Goal: Submit feedback/report problem: Submit feedback/report problem

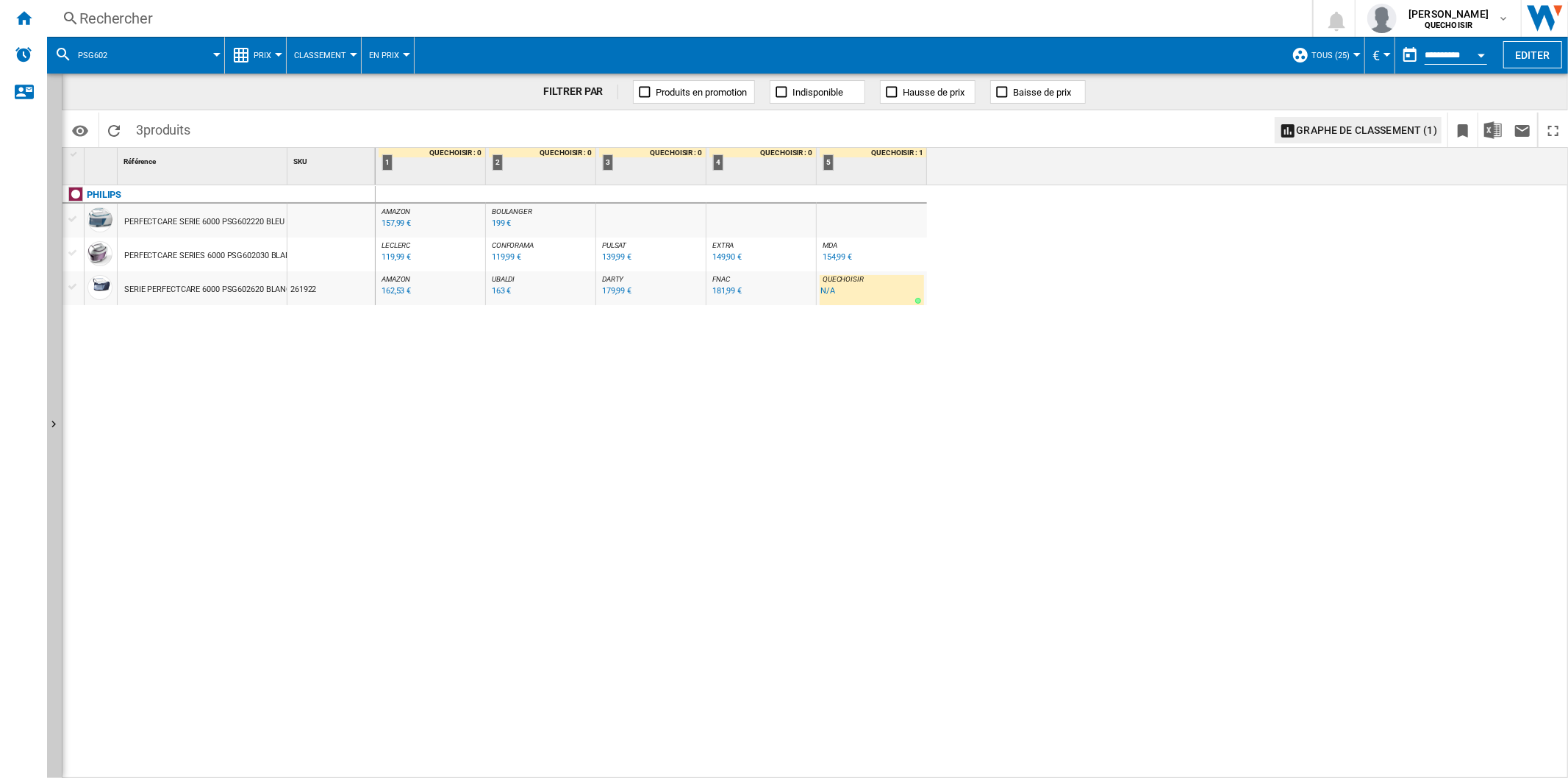
click at [311, 16] on div "Rechercher" at bounding box center [676, 18] width 1195 height 21
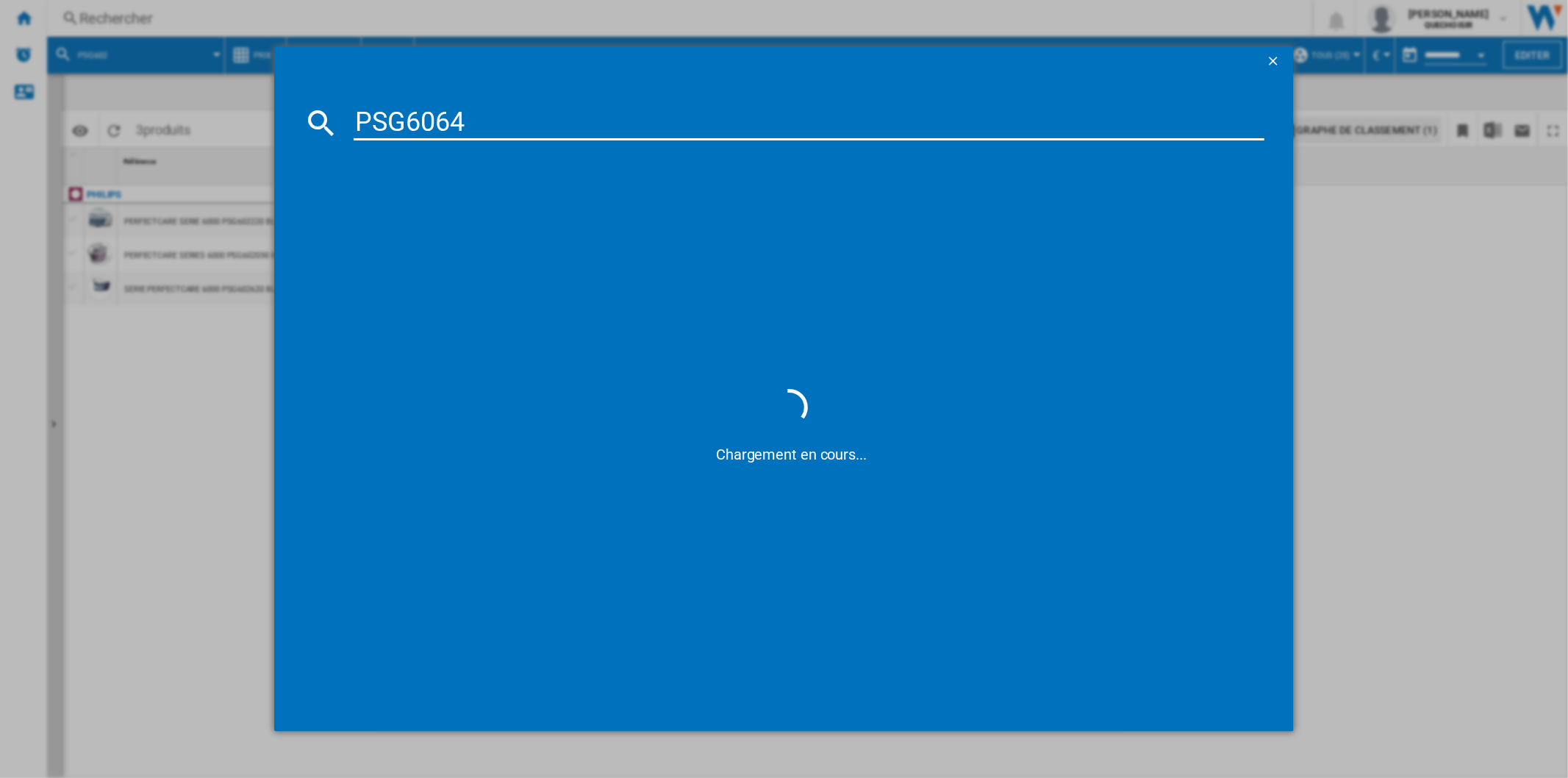
type input "PSG606"
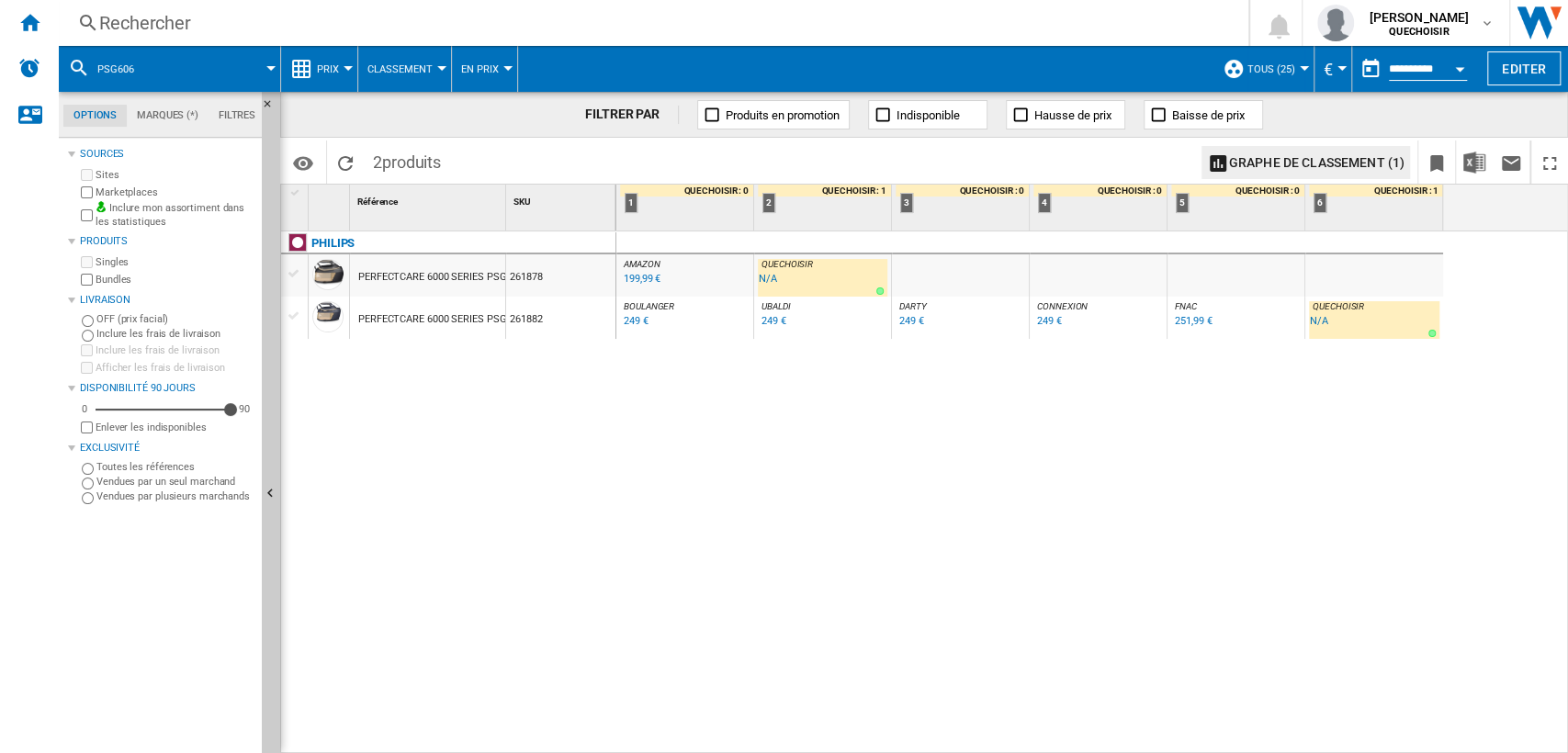
click at [499, 24] on div "Rechercher" at bounding box center [649, 23] width 1101 height 26
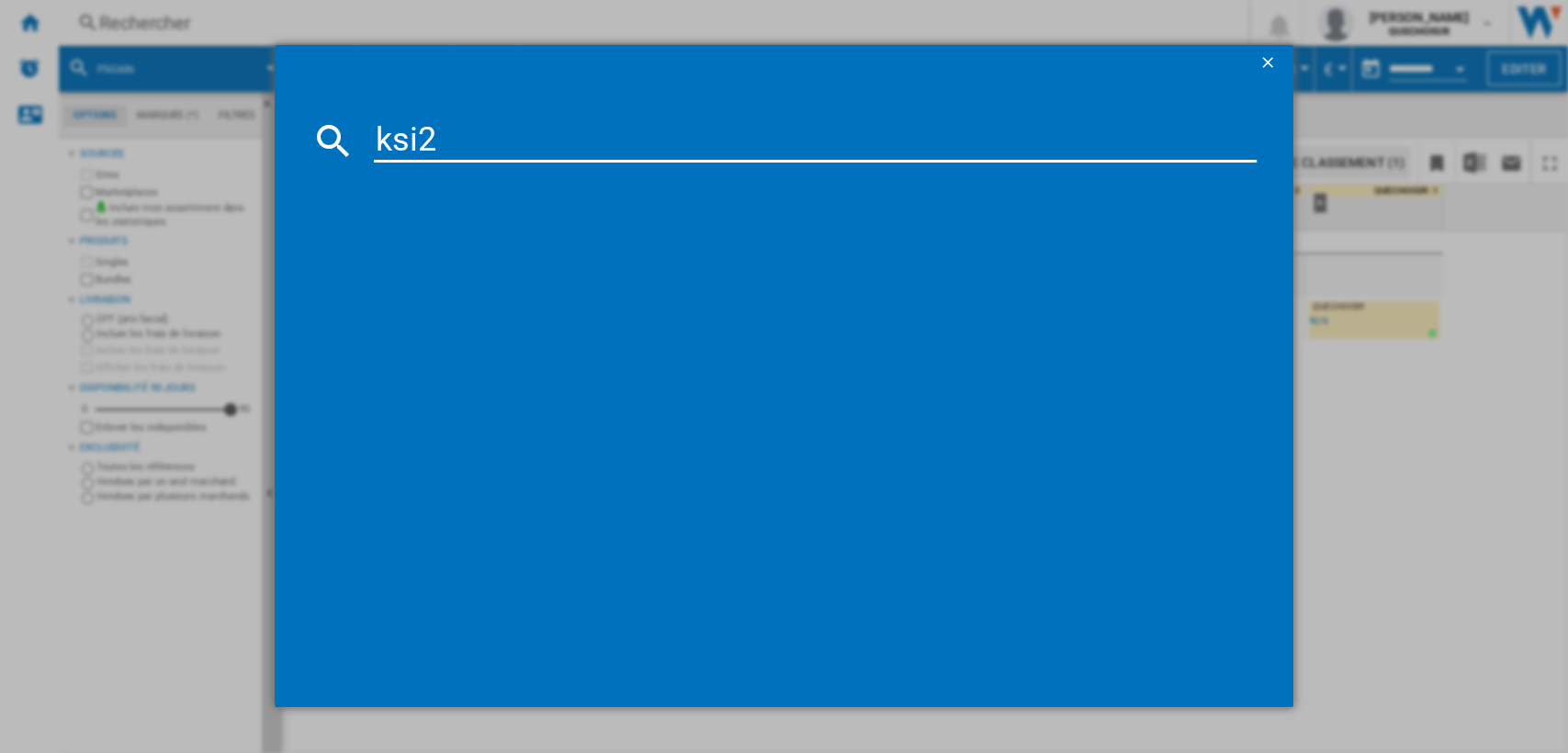
type input "ksi24"
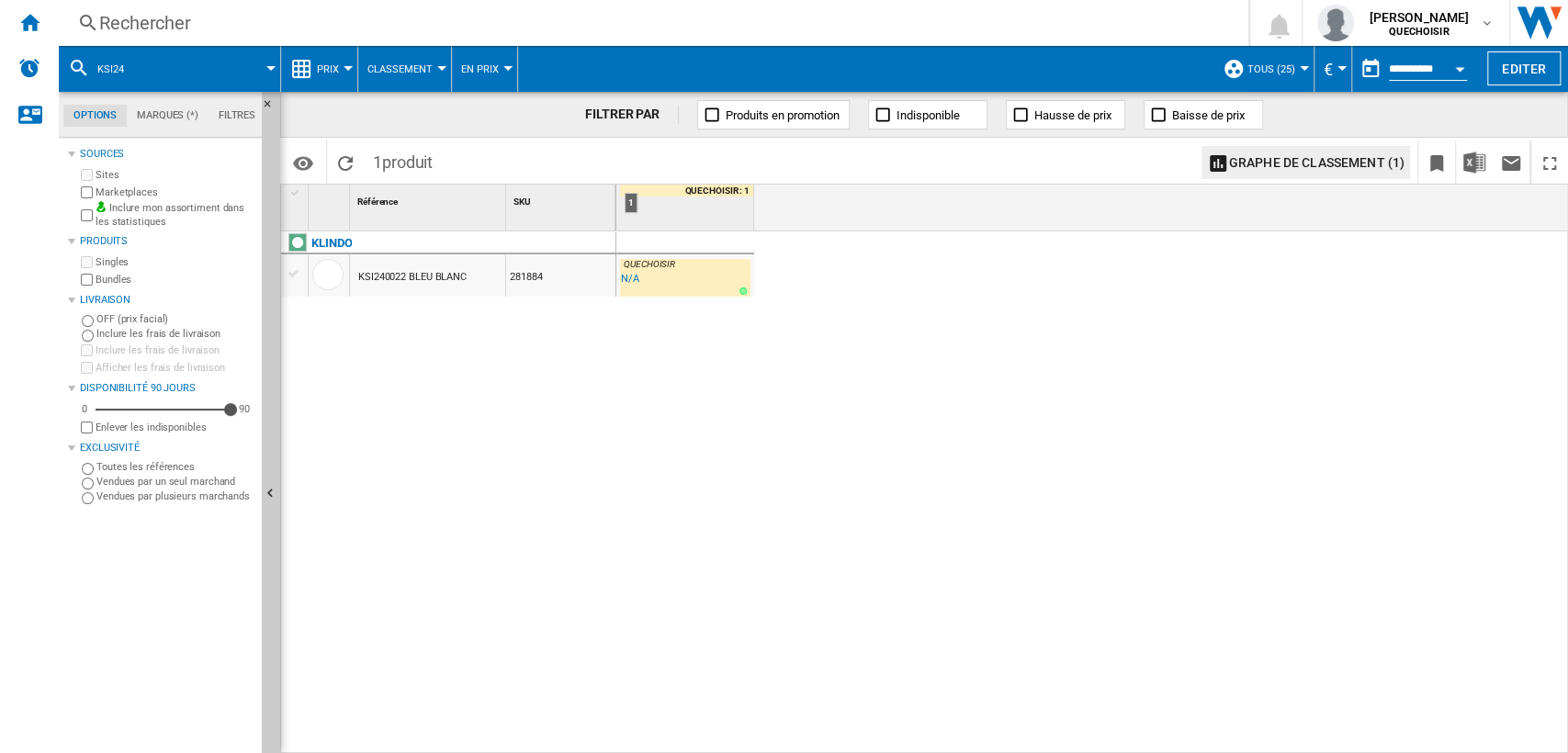
click at [383, 270] on div "KSI240022 BLEU BLANC" at bounding box center [412, 277] width 108 height 42
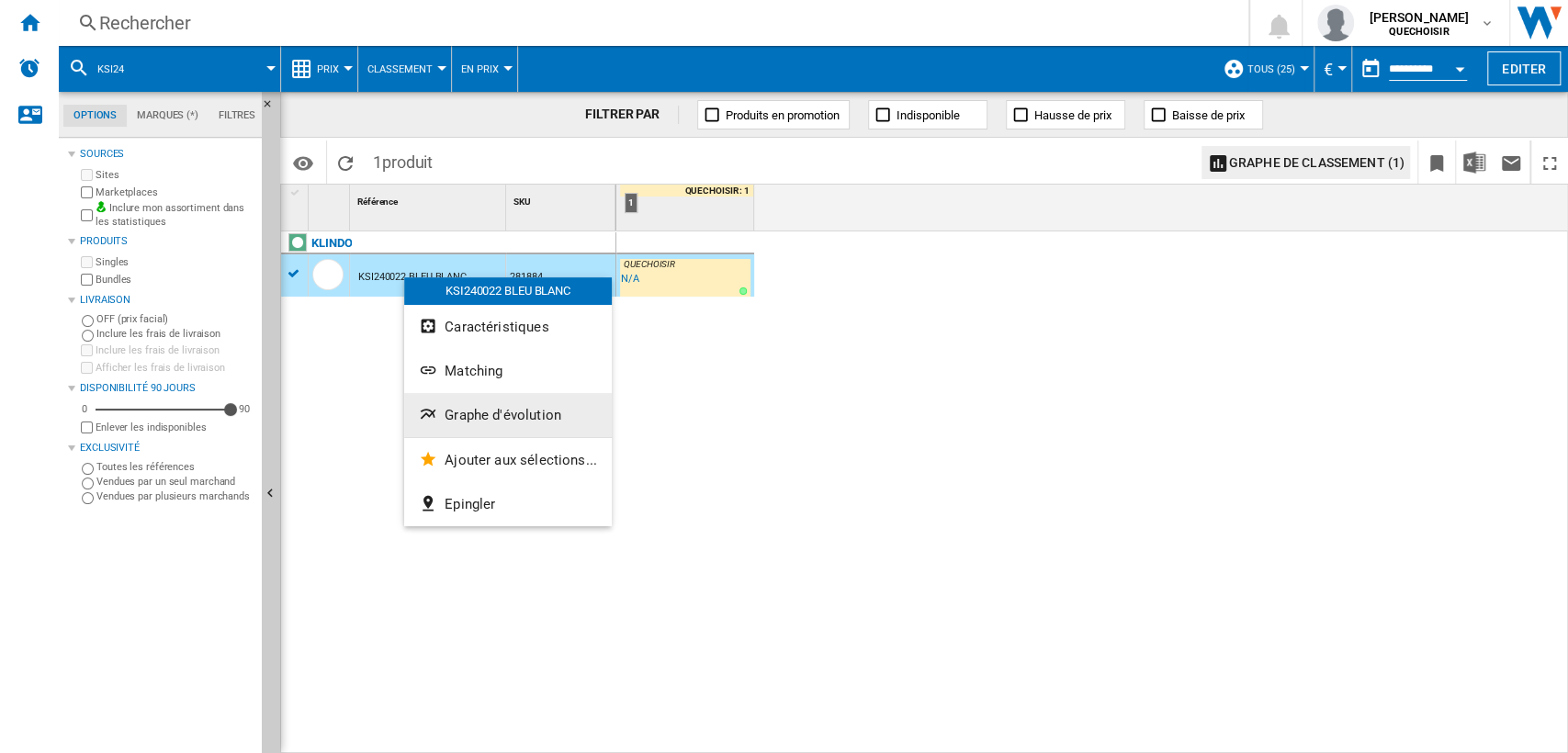
click at [470, 422] on span "Graphe d'évolution" at bounding box center [502, 415] width 117 height 16
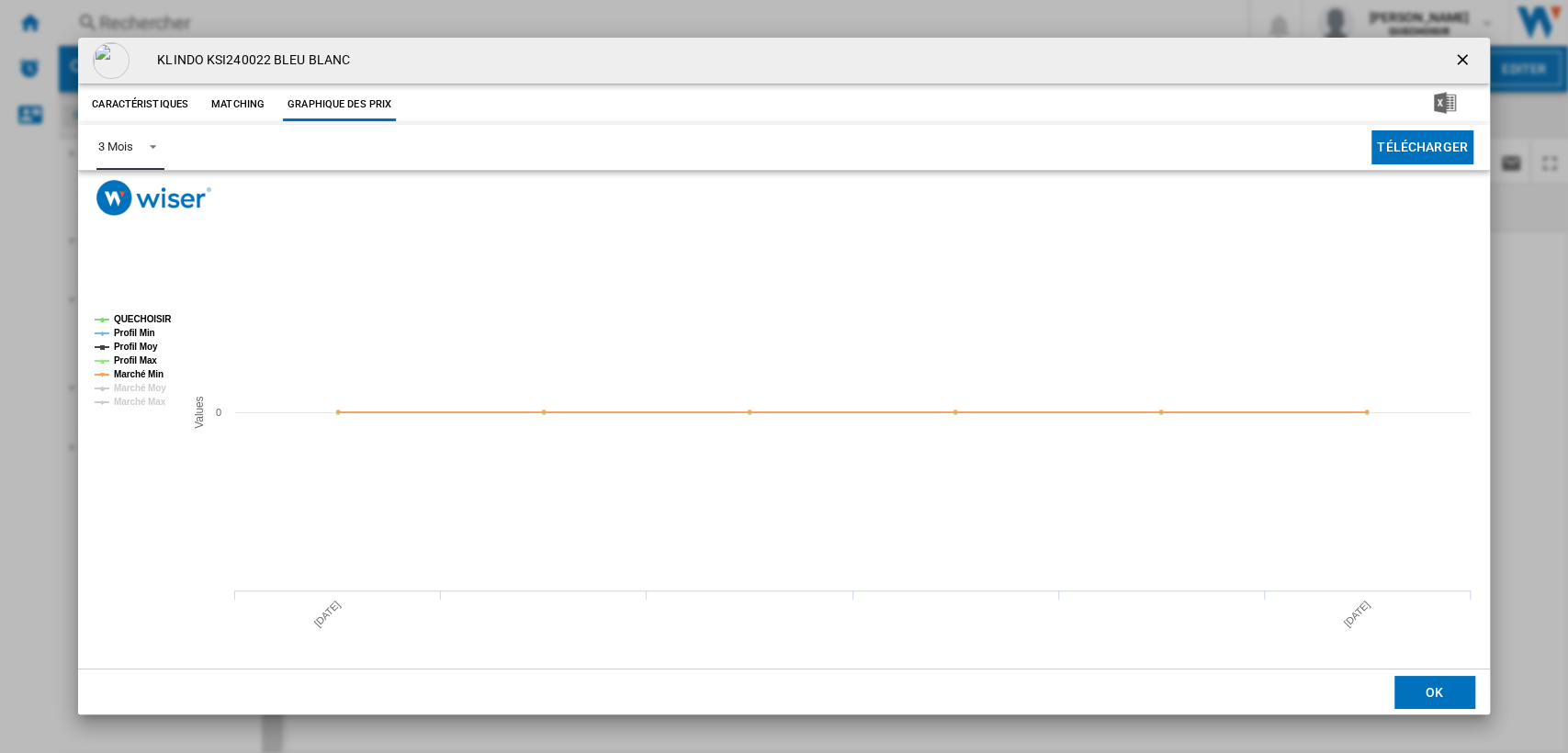
click at [108, 156] on md-select-value "3 Mois" at bounding box center [129, 147] width 67 height 45
click at [118, 190] on div "6 Mois" at bounding box center [115, 191] width 34 height 16
click at [1465, 59] on ng-md-icon "getI18NText('BUTTONS.CLOSE_DIALOG')" at bounding box center [1463, 61] width 22 height 22
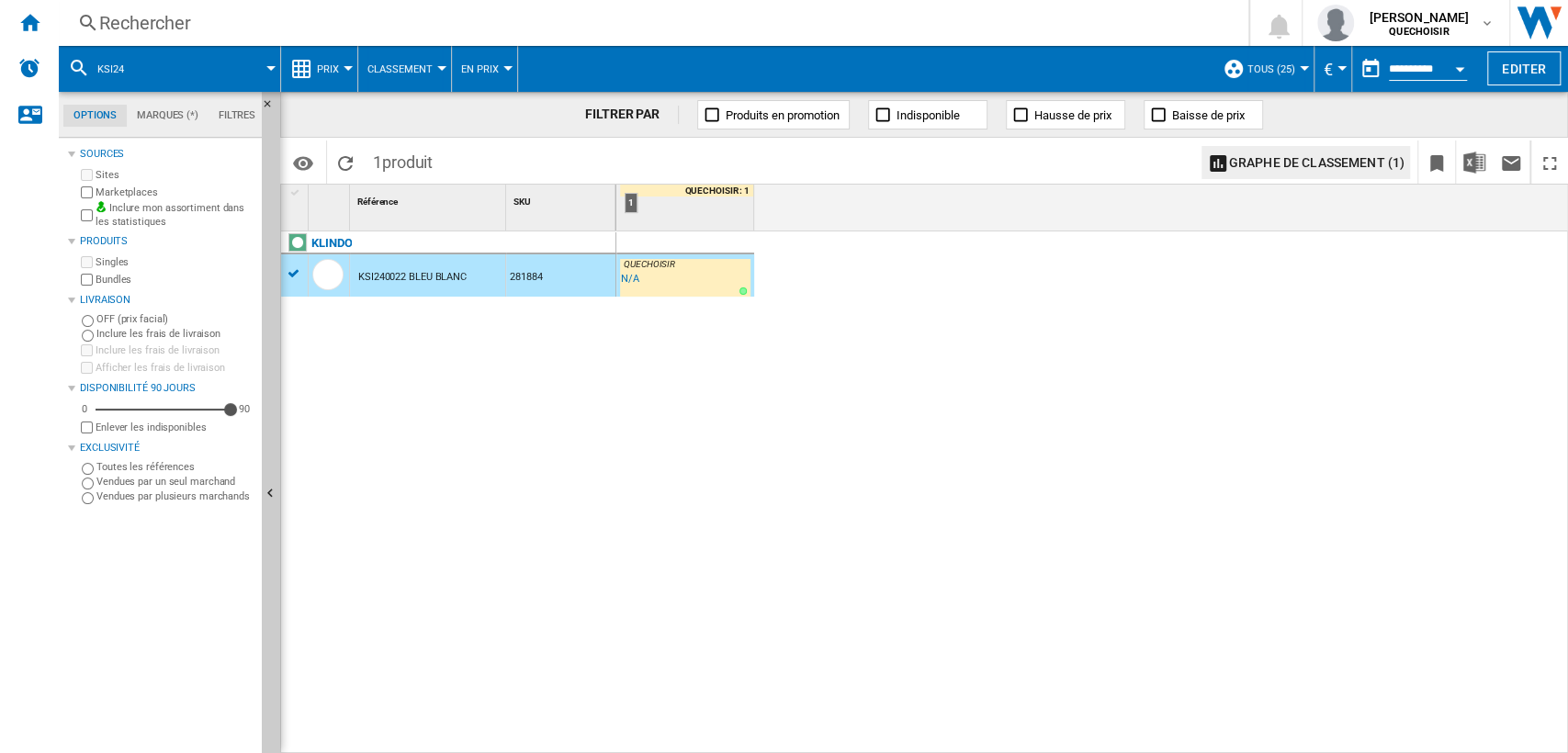
click at [407, 73] on span "Classement" at bounding box center [400, 69] width 66 height 12
click at [329, 58] on md-backdrop at bounding box center [784, 376] width 1568 height 753
click at [393, 66] on span "Classement" at bounding box center [400, 69] width 66 height 12
click at [343, 67] on md-backdrop at bounding box center [784, 376] width 1568 height 753
click at [343, 68] on div at bounding box center [348, 68] width 10 height 5
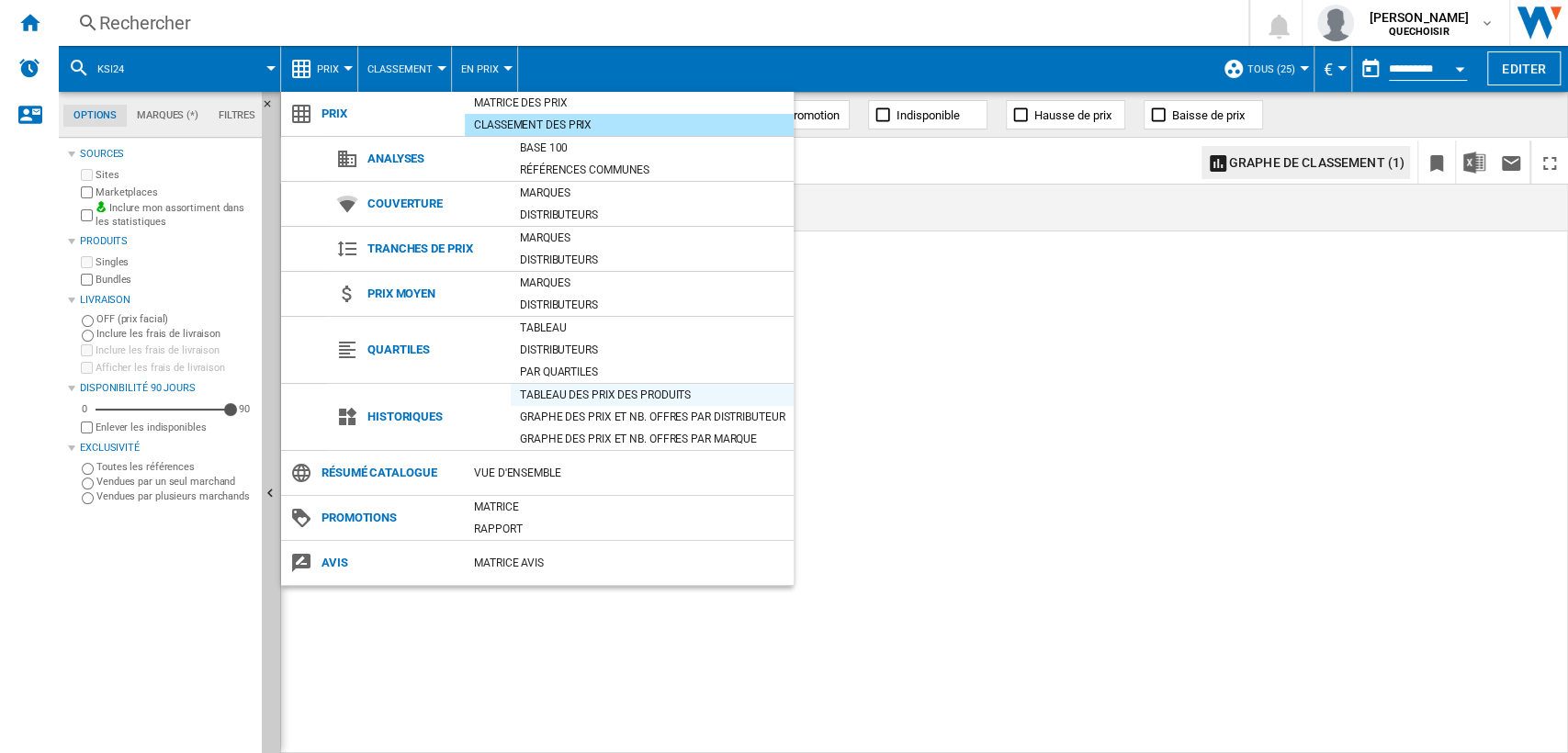
click at [573, 394] on div "Tableau des prix des produits" at bounding box center [652, 394] width 283 height 18
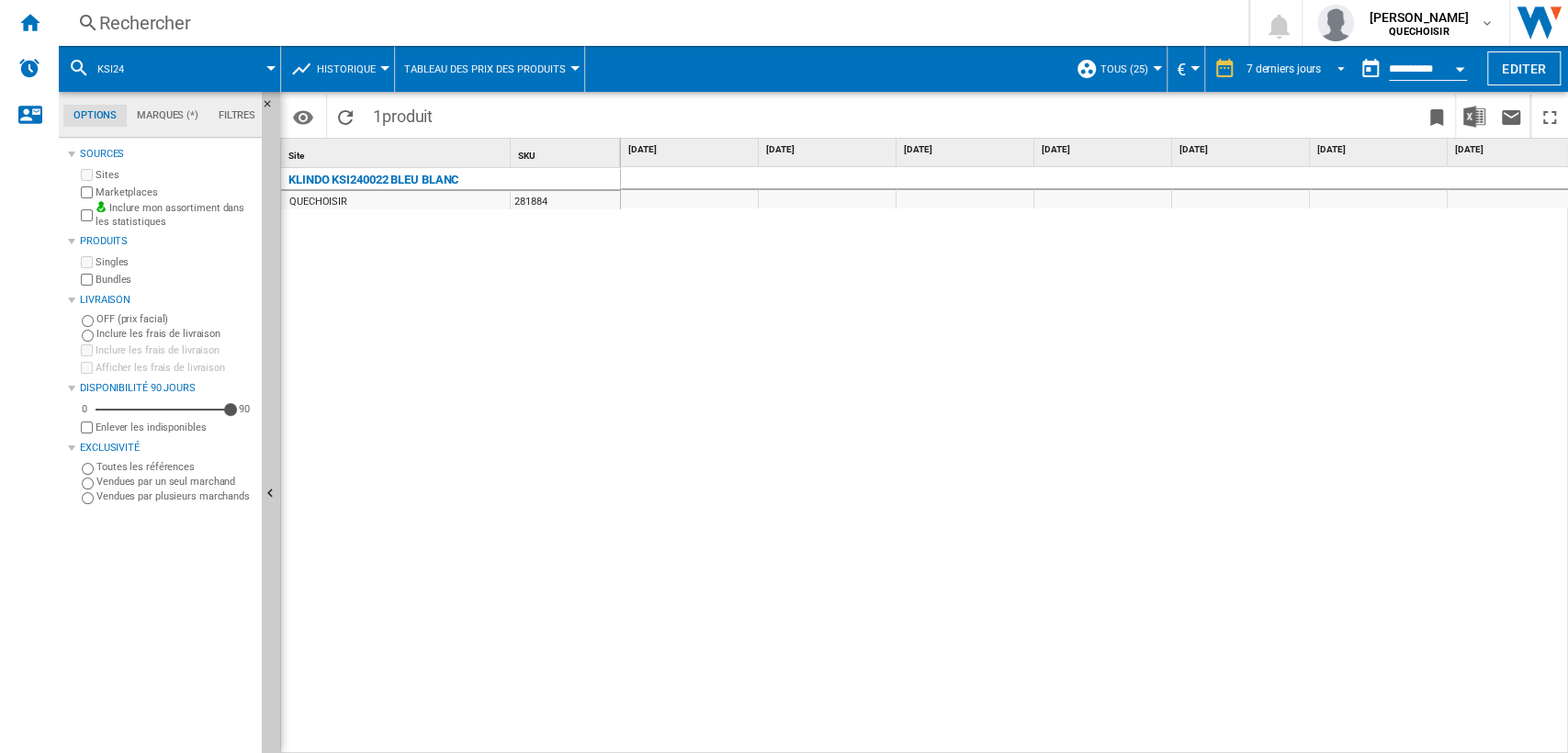
click at [1282, 66] on div "7 derniers jours" at bounding box center [1284, 69] width 74 height 13
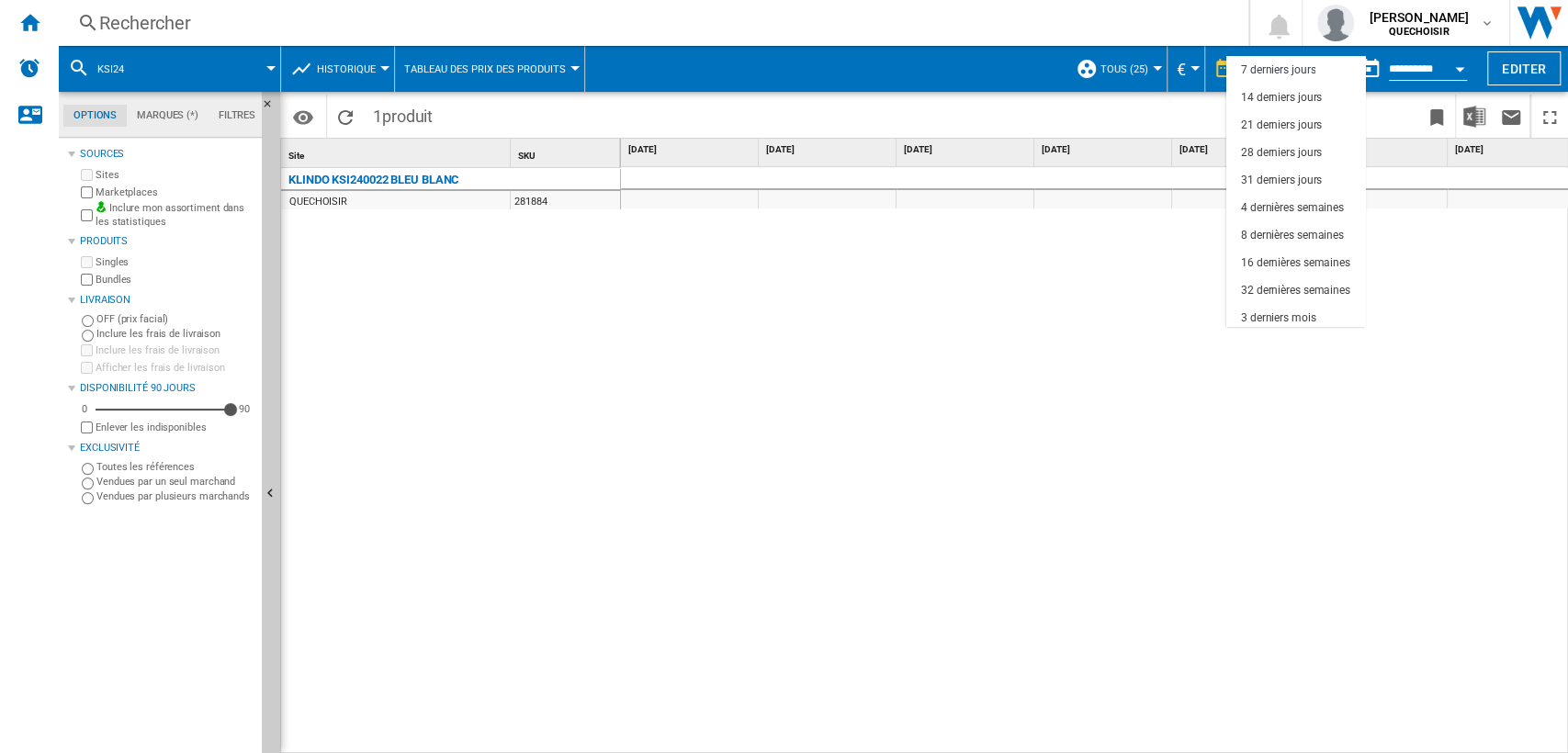
scroll to position [115, 0]
click at [1292, 307] on div "18 derniers mois" at bounding box center [1281, 313] width 81 height 15
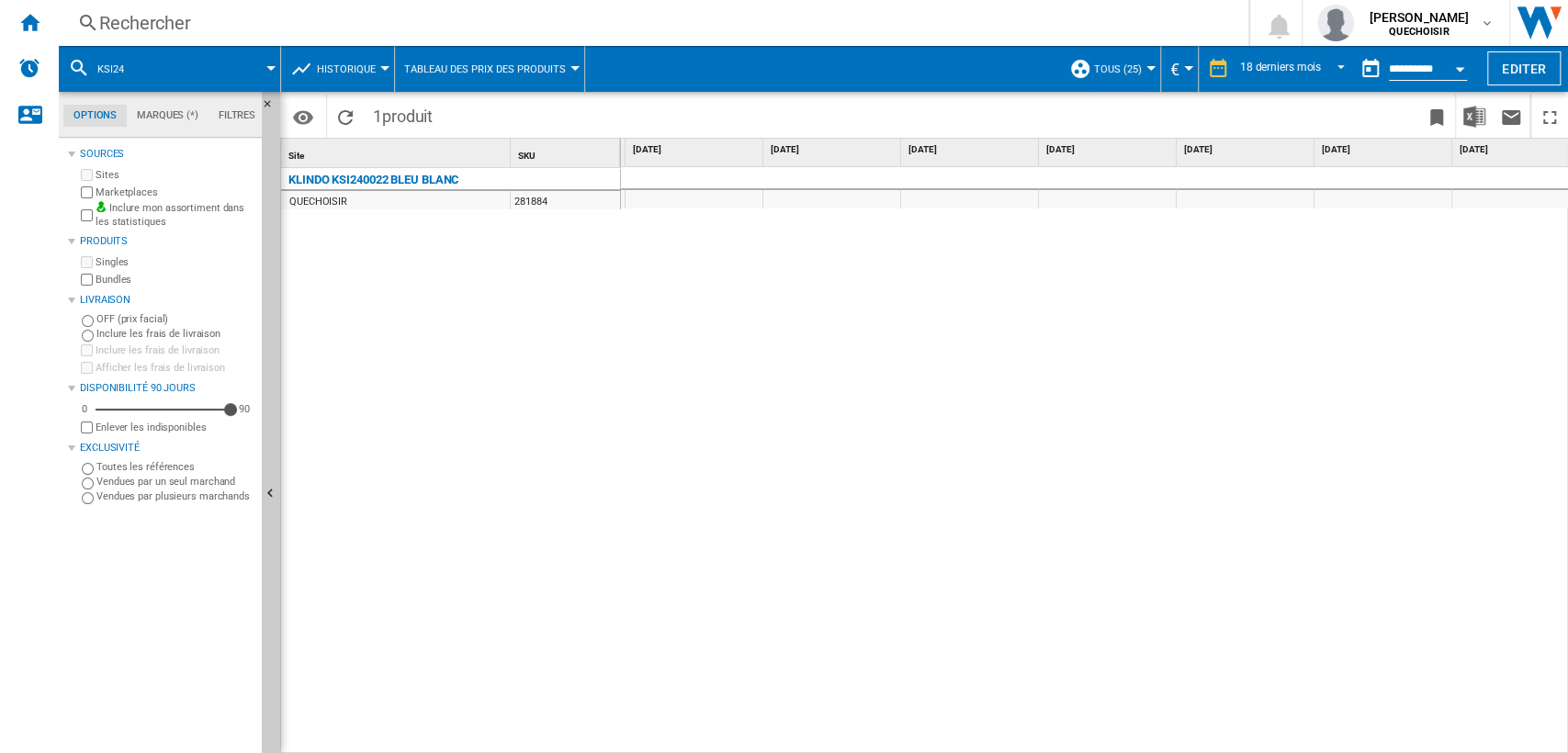
scroll to position [0, 1669]
click at [529, 15] on div "Rechercher" at bounding box center [649, 23] width 1101 height 26
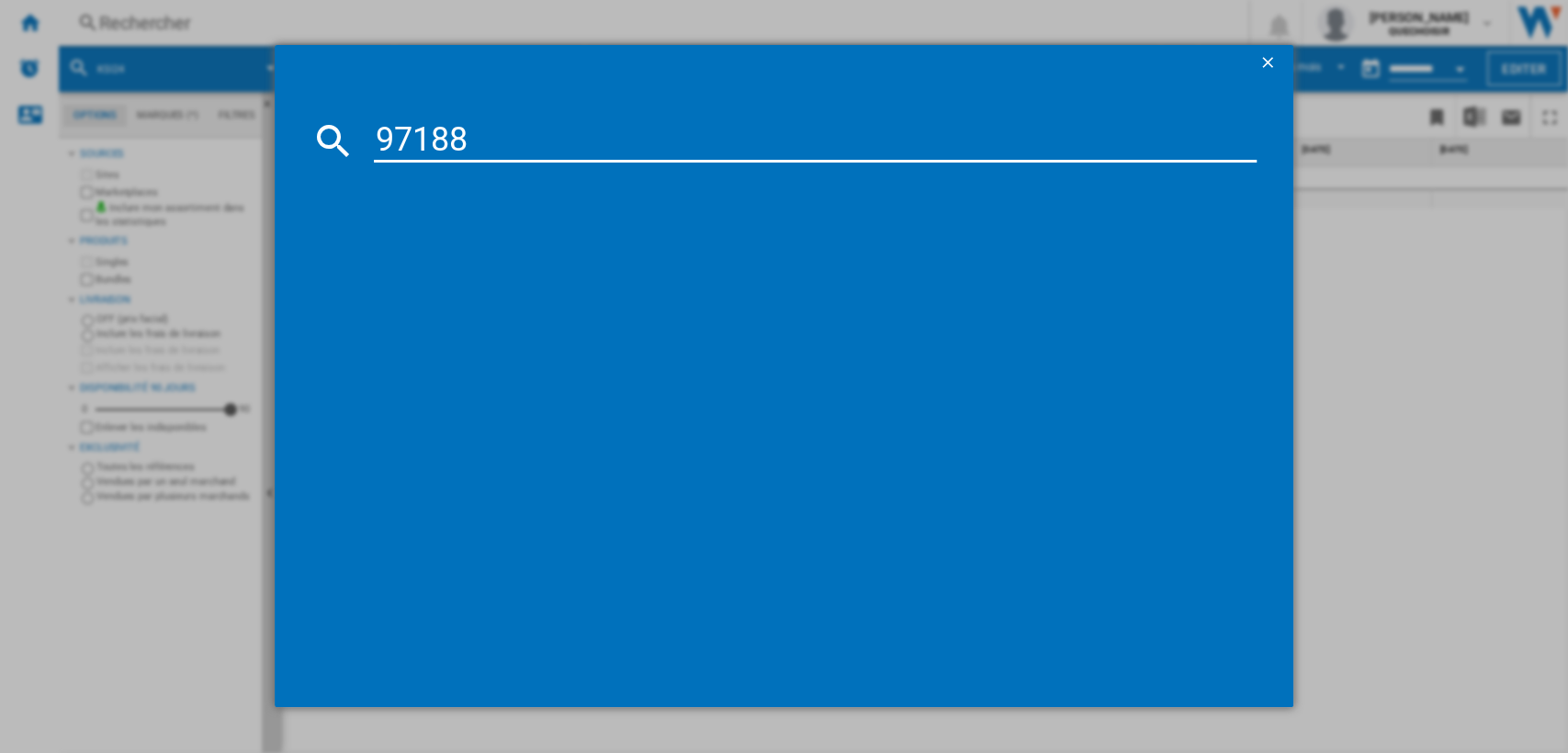
type input "971880"
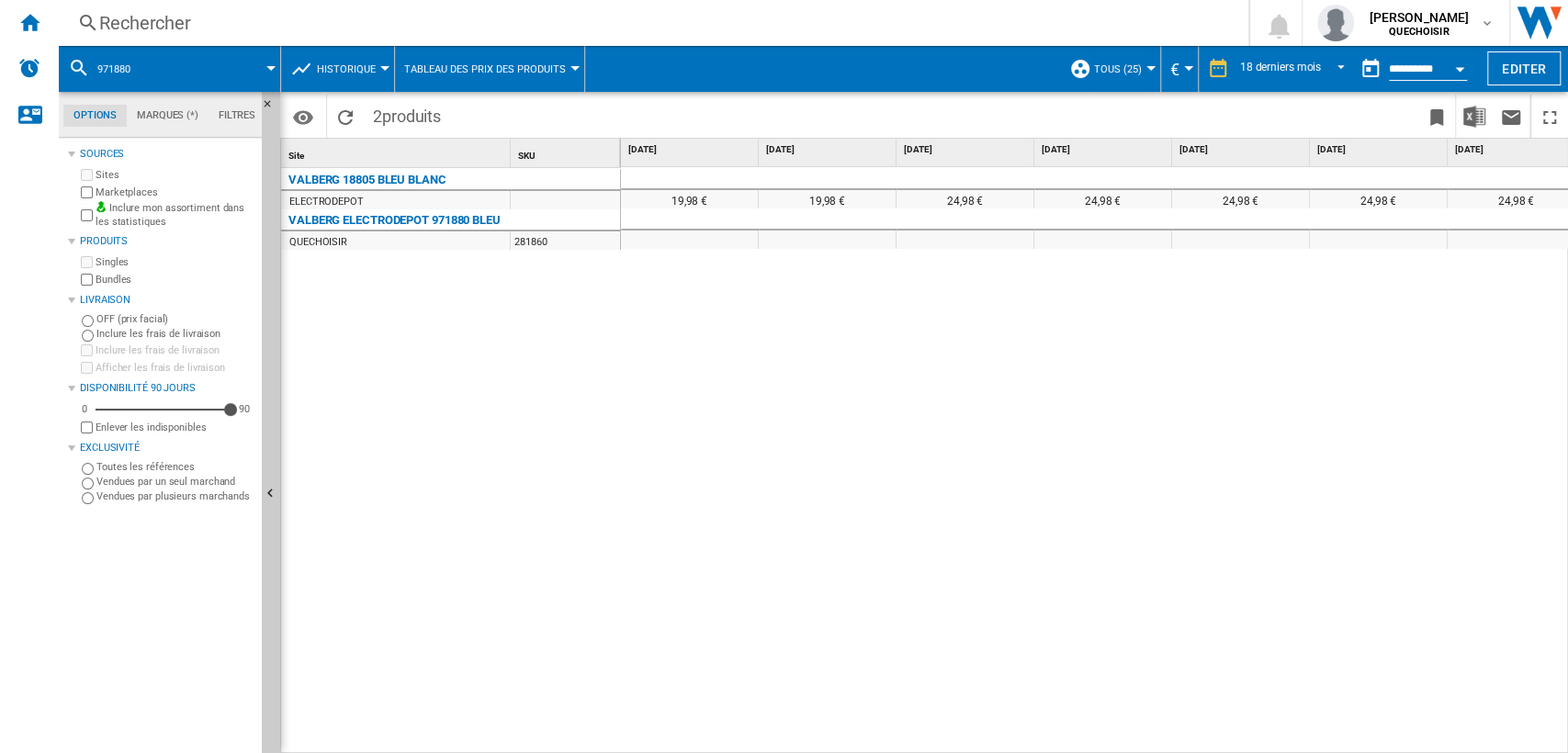
click at [349, 69] on span "Historique" at bounding box center [346, 69] width 59 height 12
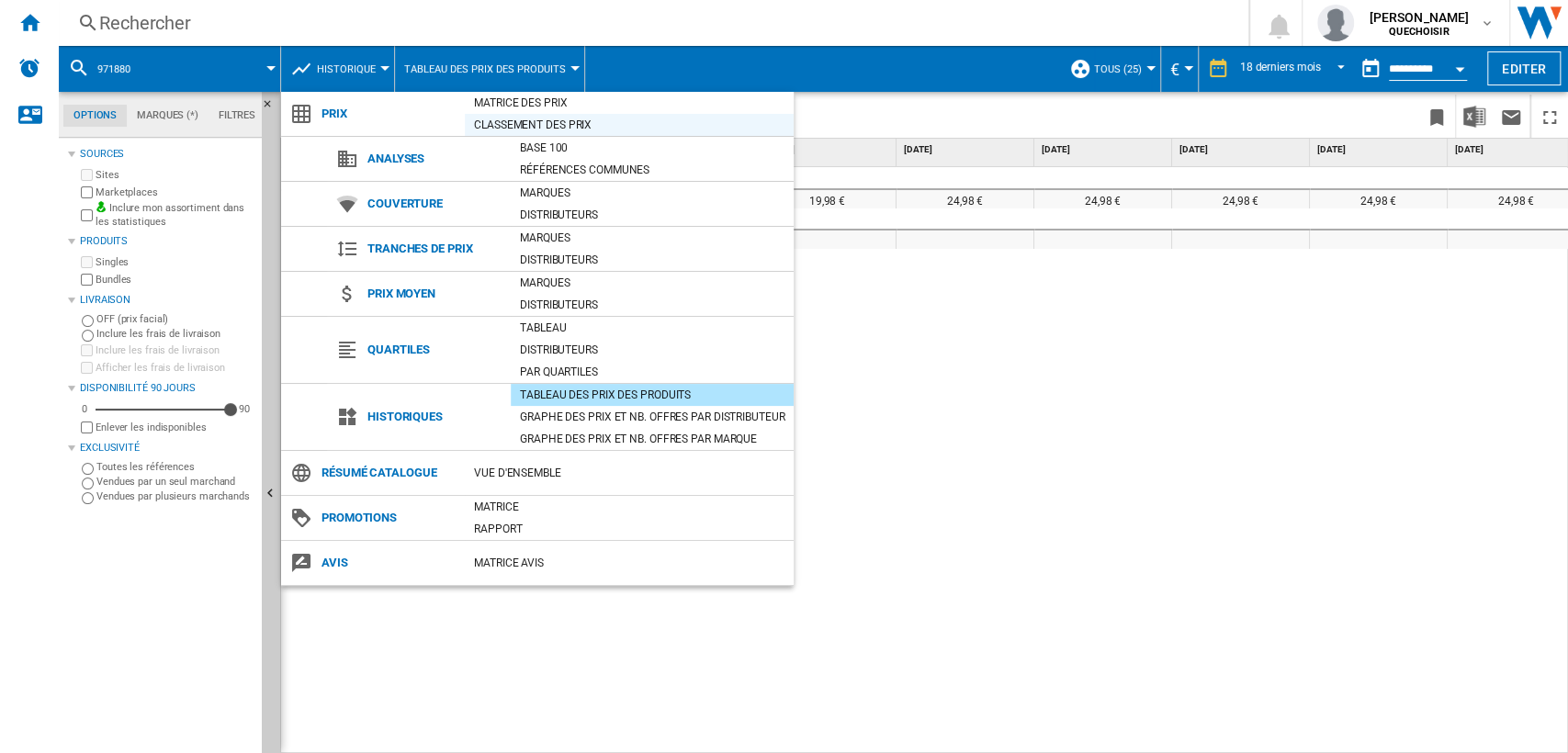
click at [523, 121] on div "Classement des prix" at bounding box center [629, 125] width 329 height 18
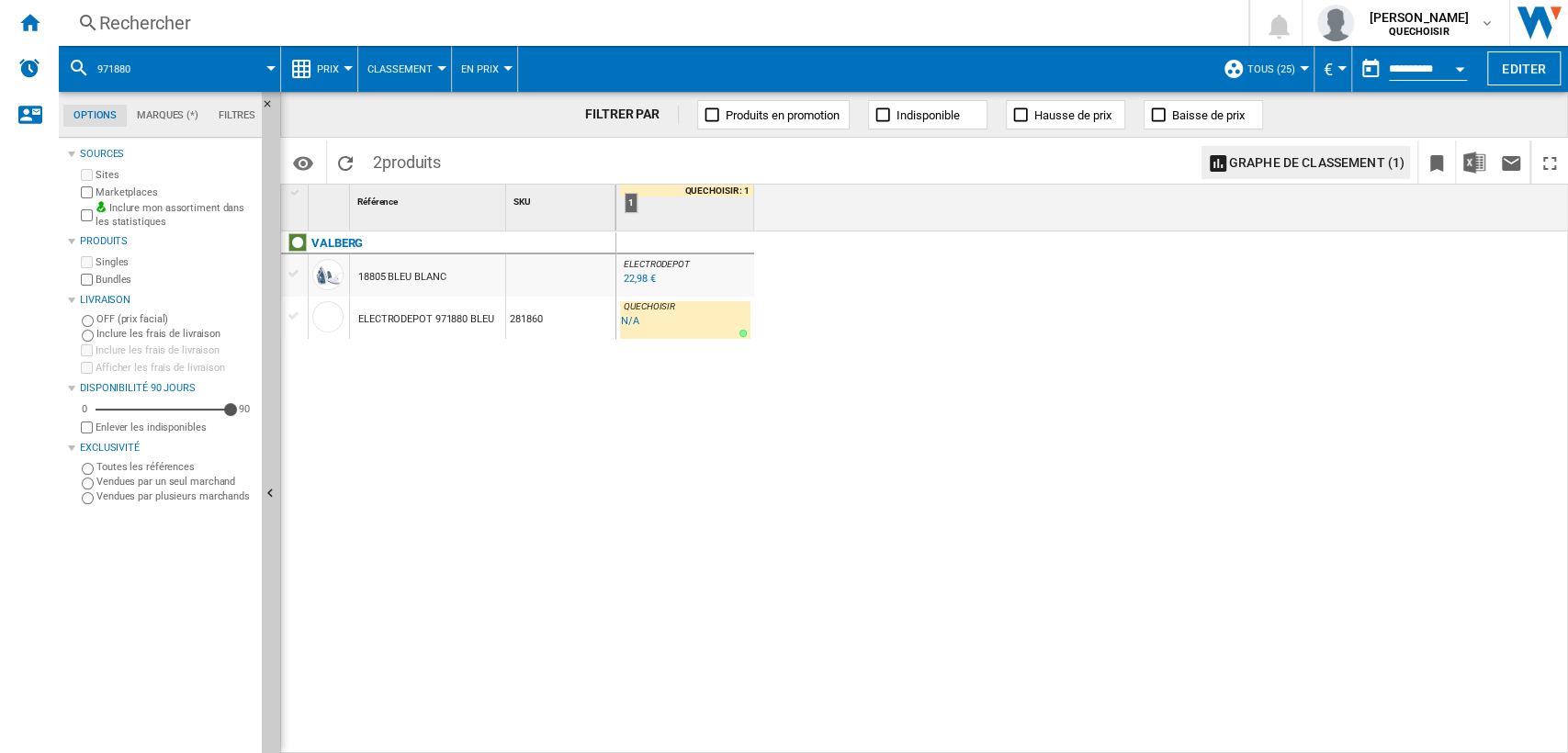
click at [635, 281] on div "22,98 €" at bounding box center [638, 279] width 31 height 12
click at [435, 318] on div "ELECTRODEPOT 971880 BLEU" at bounding box center [425, 320] width 136 height 42
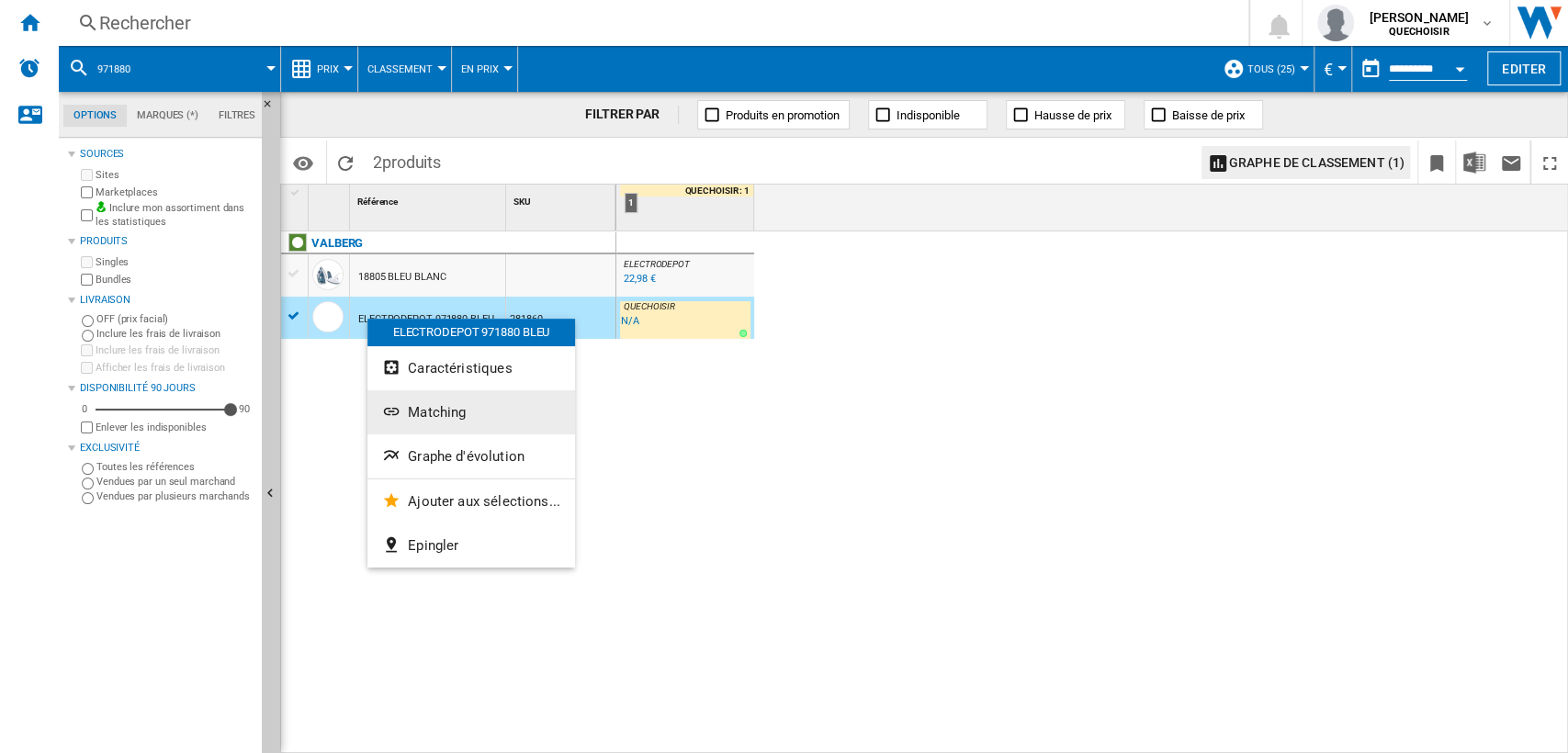
click at [417, 417] on span "Matching" at bounding box center [437, 412] width 58 height 16
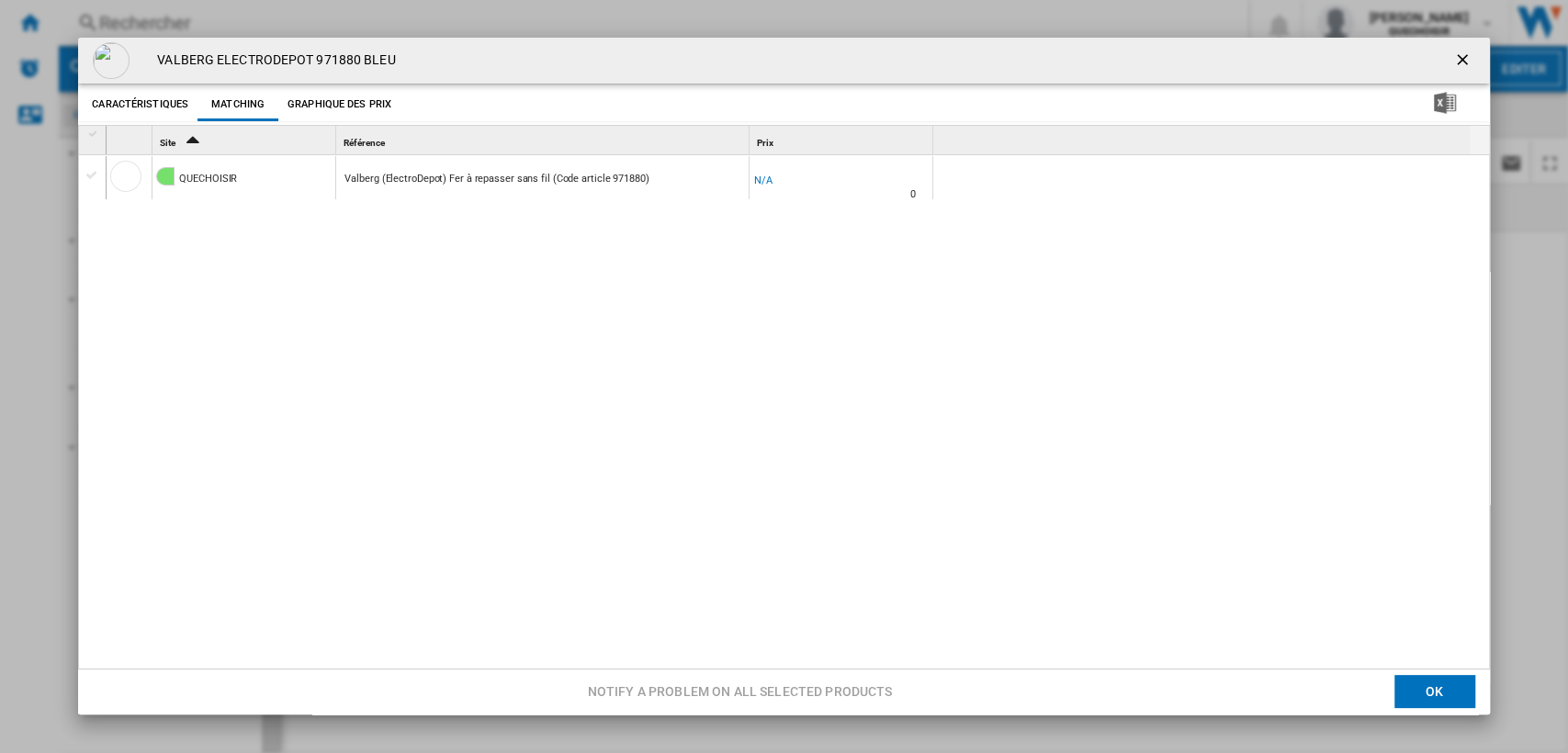
click at [93, 178] on div "Product popup" at bounding box center [92, 175] width 19 height 16
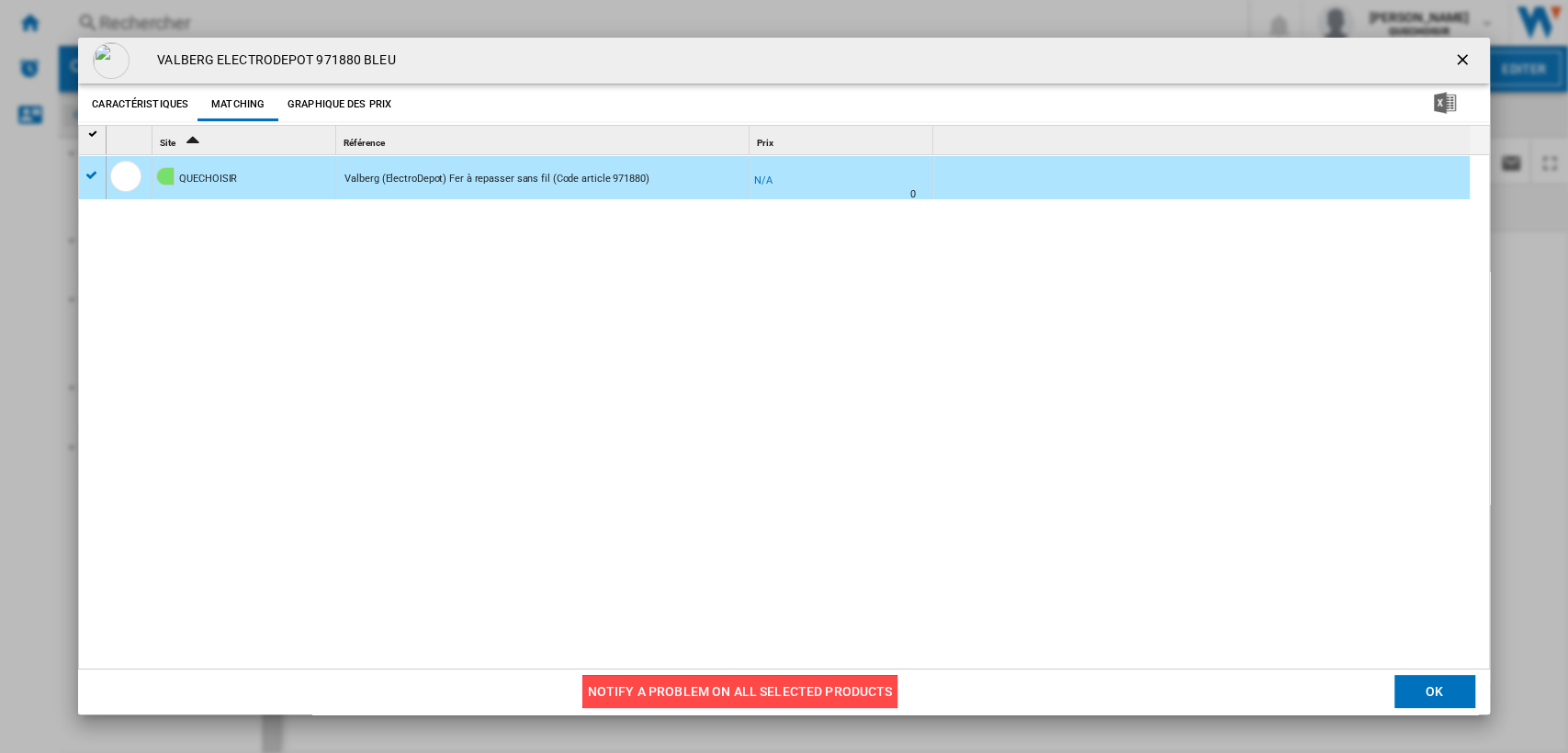
click at [665, 683] on button "Notify a problem on all selected products" at bounding box center [740, 692] width 316 height 33
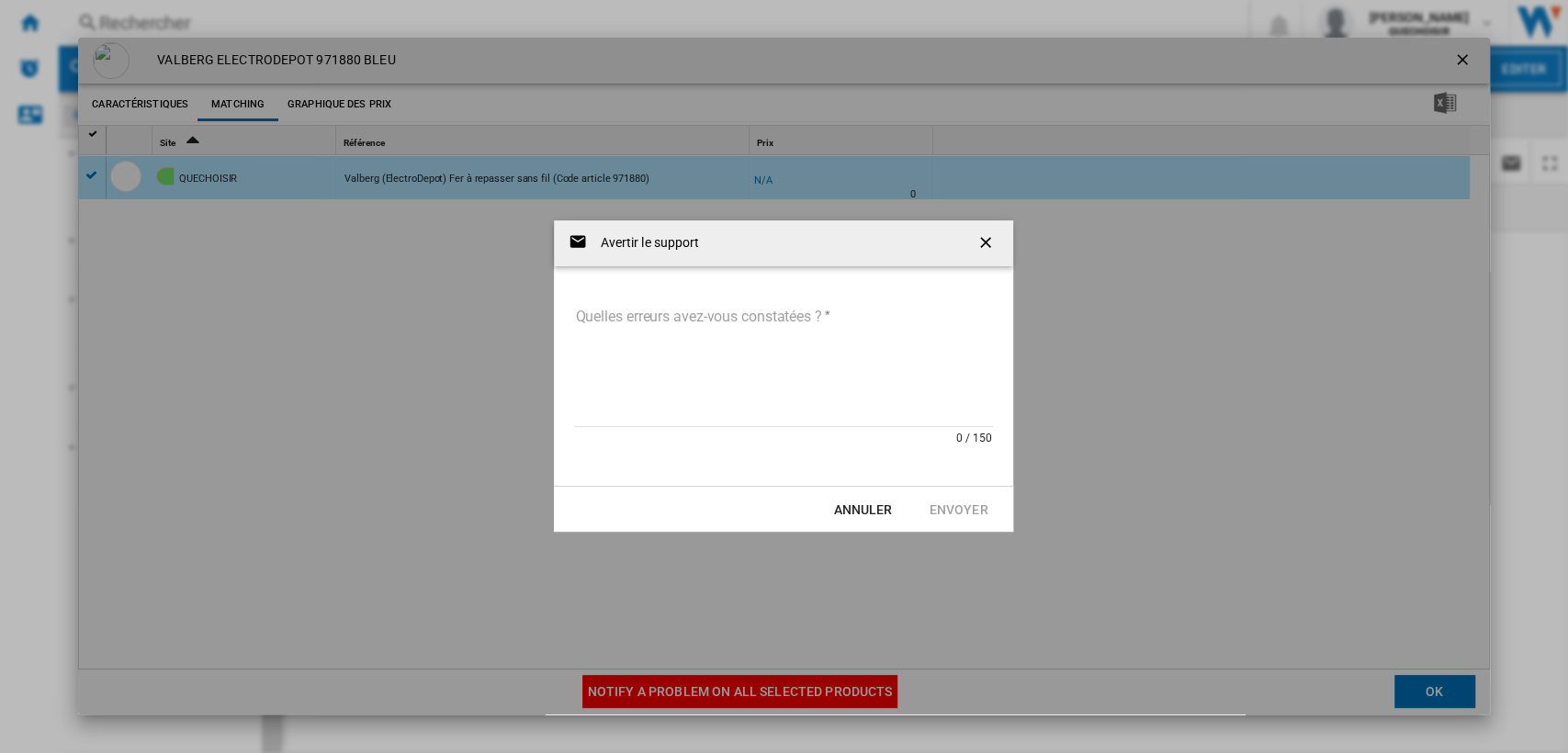
click at [586, 302] on md-input-container "Quelles erreurs avez-vous constatées ? 0 / 150" at bounding box center [783, 376] width 422 height 149
click at [587, 307] on textarea "Quelles erreurs avez-vous constatées ?" at bounding box center [783, 366] width 419 height 124
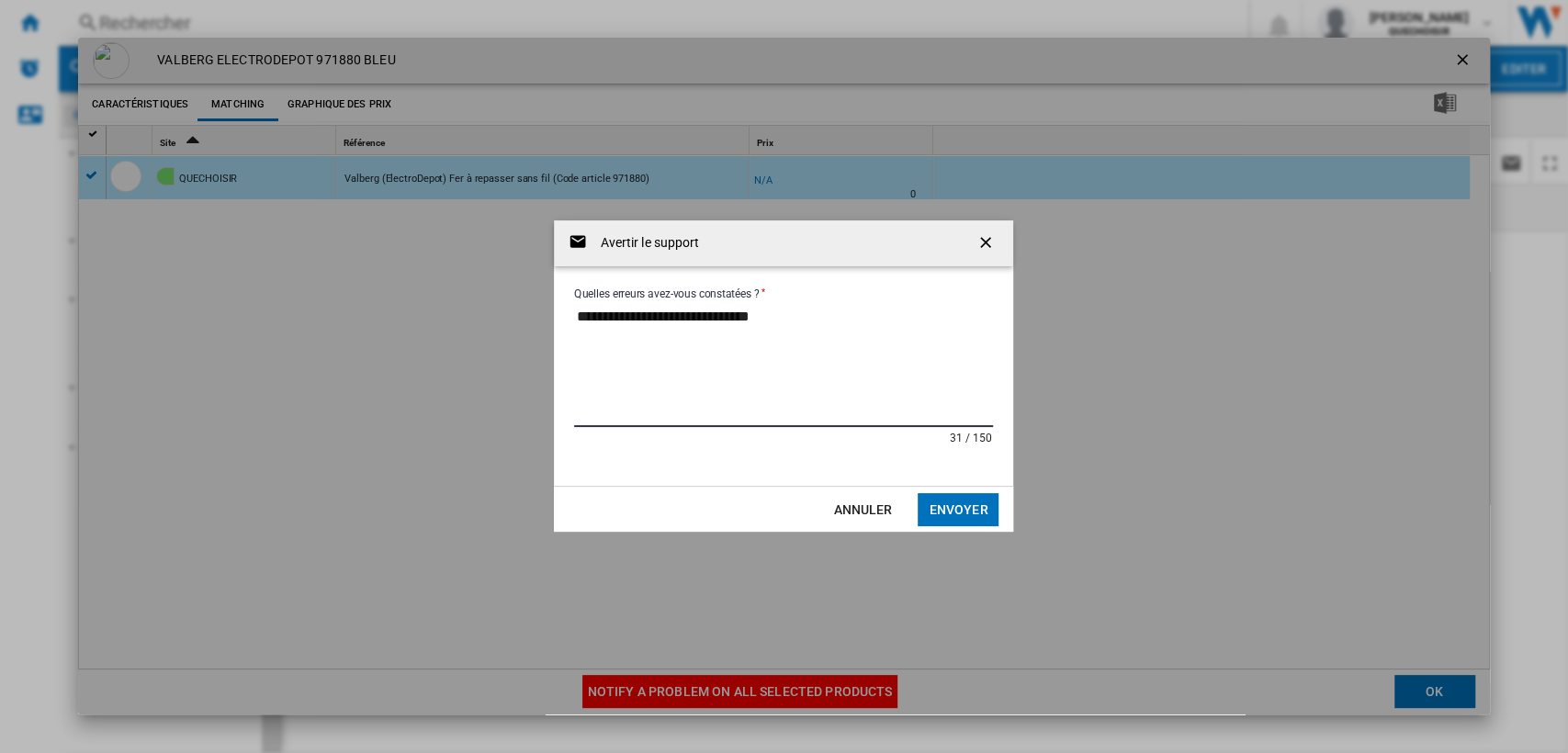
paste textarea "**********"
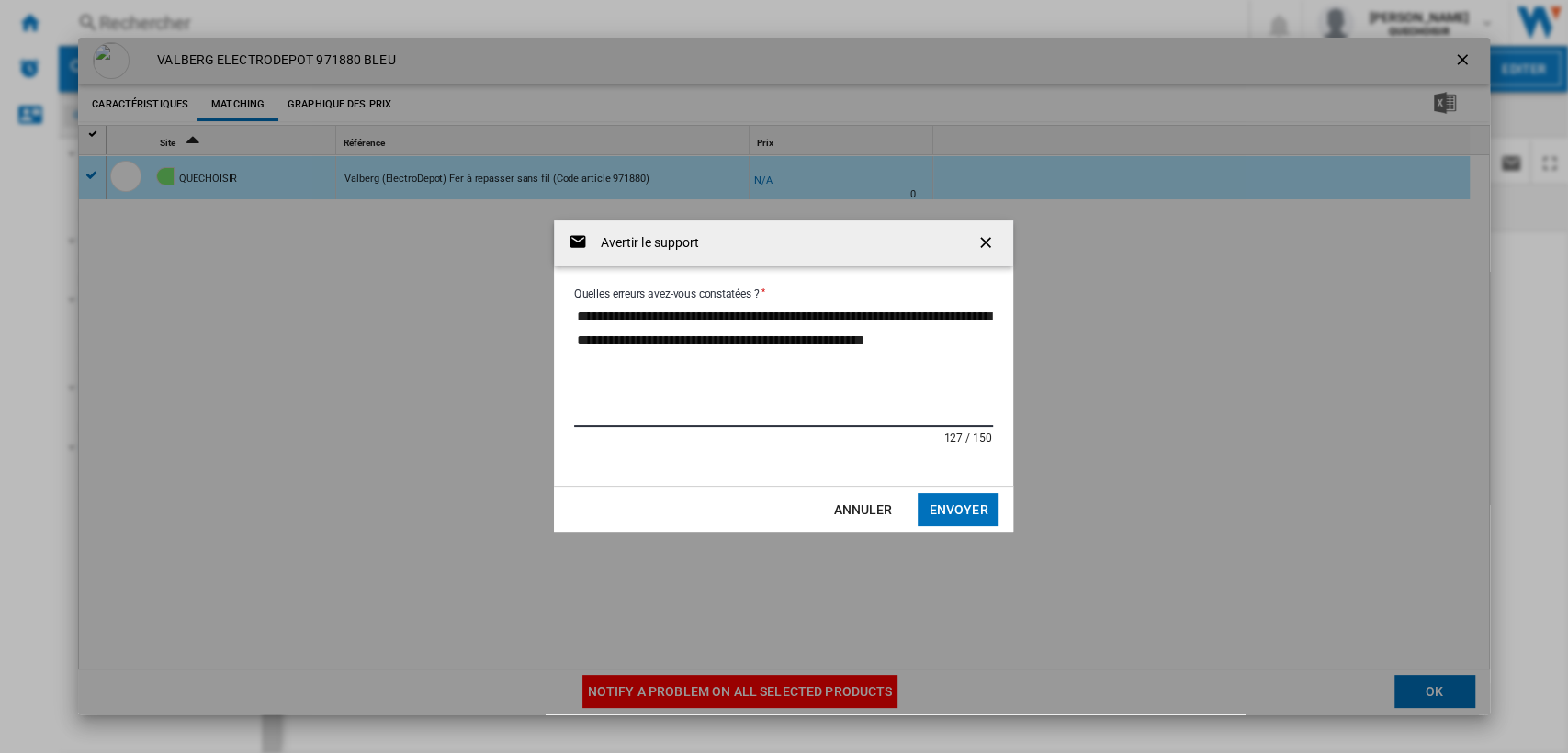
type textarea "**********"
drag, startPoint x: 858, startPoint y: 364, endPoint x: 437, endPoint y: 289, distance: 427.6
click at [437, 289] on md-backdrop "**********" at bounding box center [783, 376] width 1411 height 677
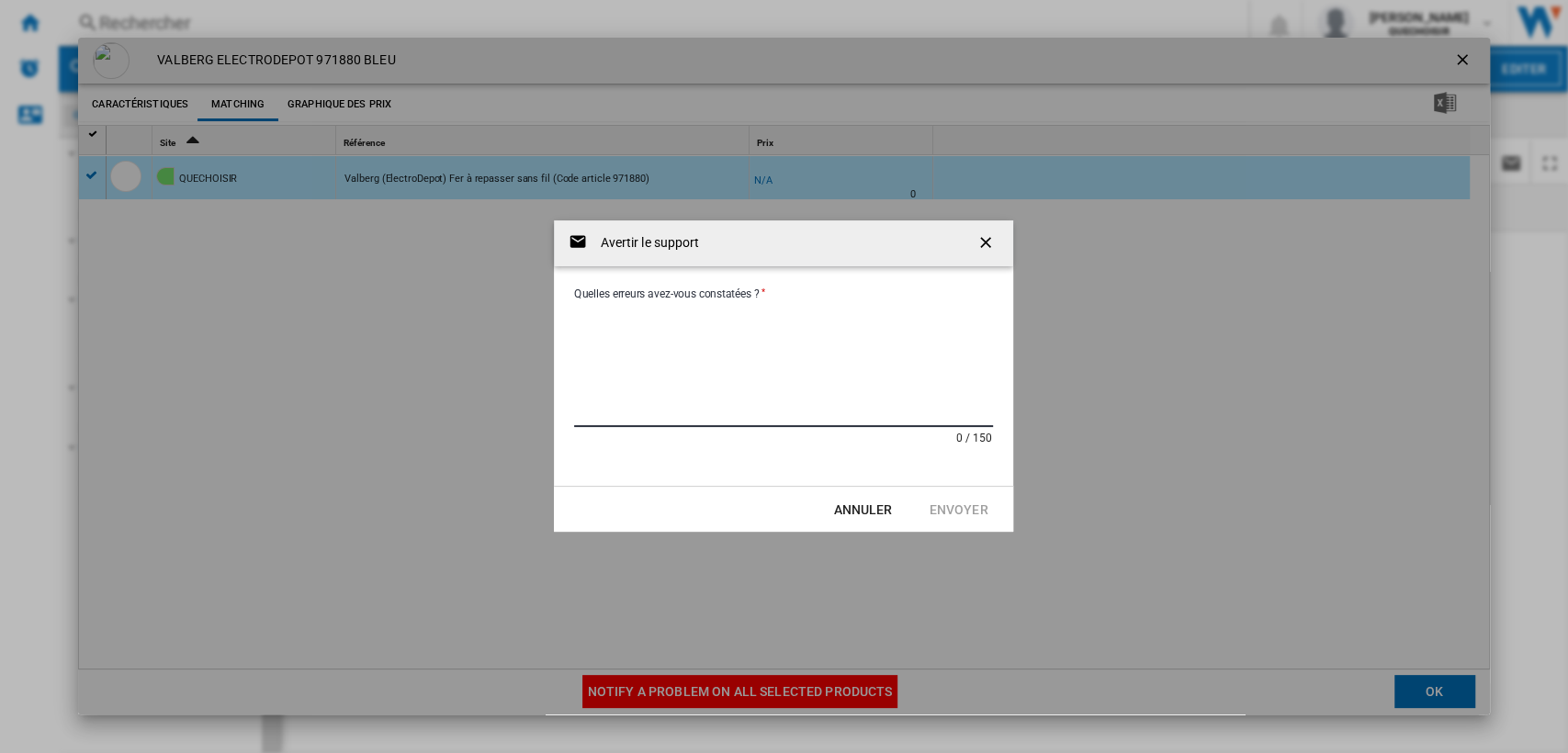
drag, startPoint x: 867, startPoint y: 505, endPoint x: 1388, endPoint y: 164, distance: 622.7
click at [866, 505] on button "Annuler" at bounding box center [862, 509] width 81 height 33
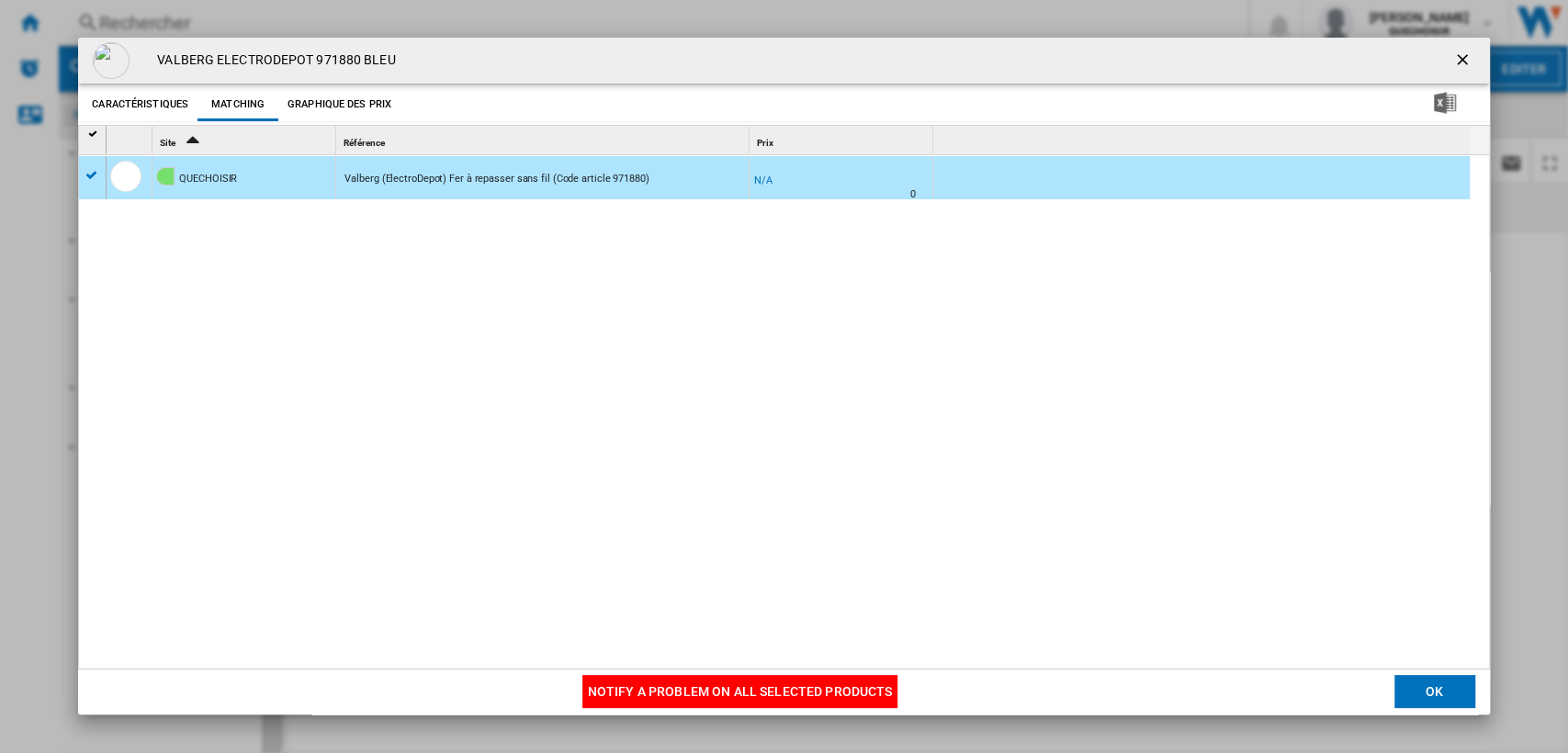
click at [1453, 63] on ng-md-icon "getI18NText('BUTTONS.CLOSE_DIALOG')" at bounding box center [1463, 61] width 22 height 22
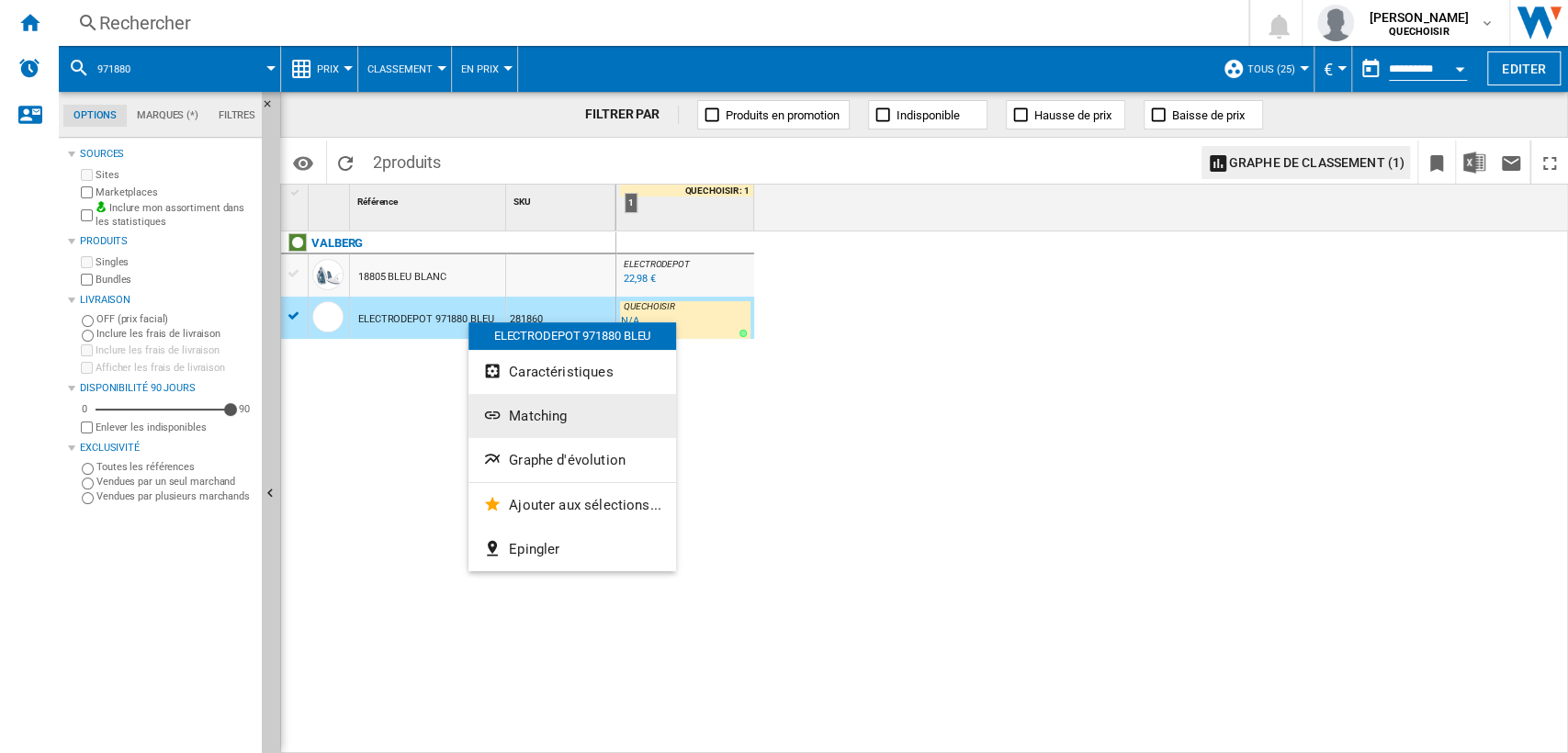
click at [528, 403] on button "Matching" at bounding box center [572, 416] width 207 height 44
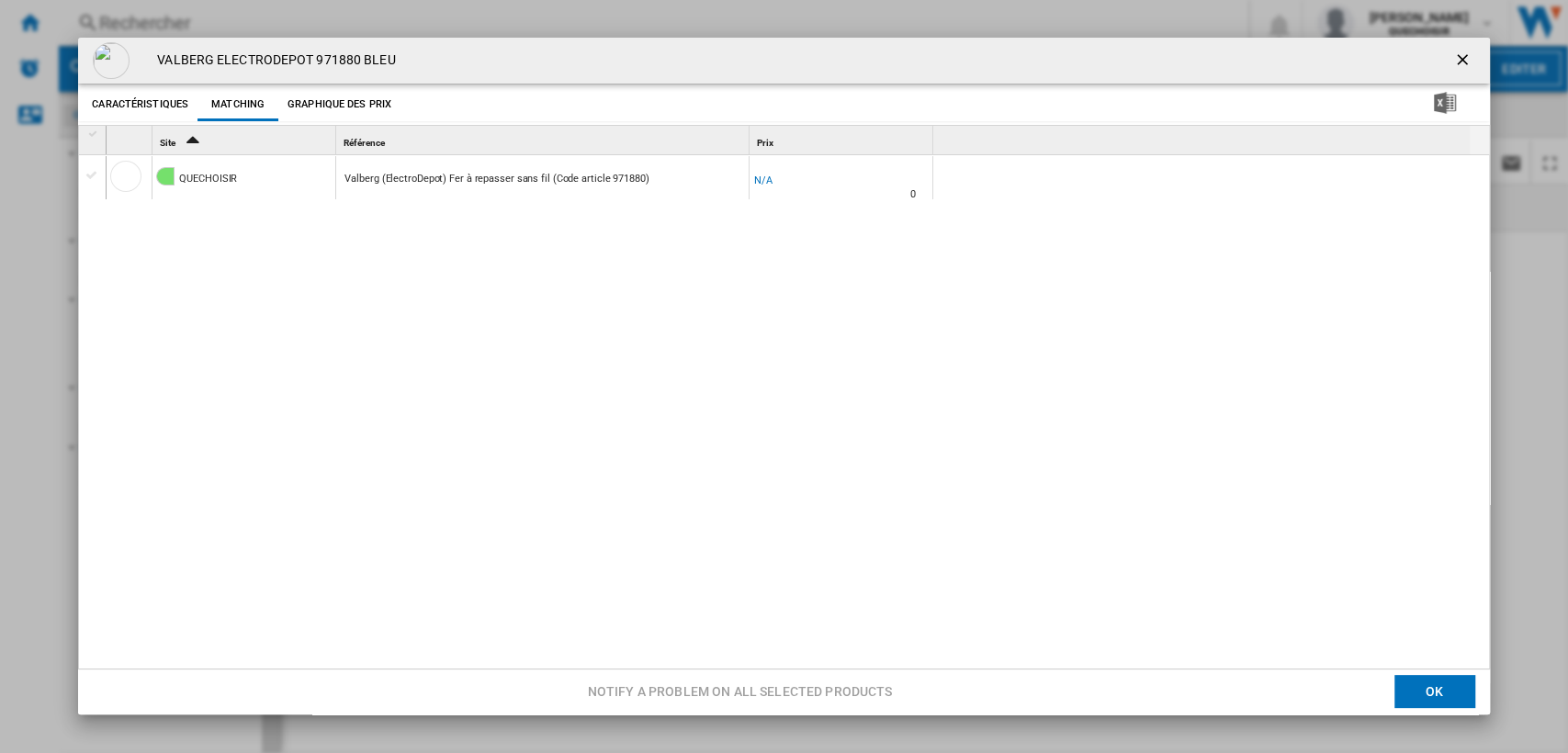
click at [95, 134] on div "Product popup" at bounding box center [94, 134] width 15 height 13
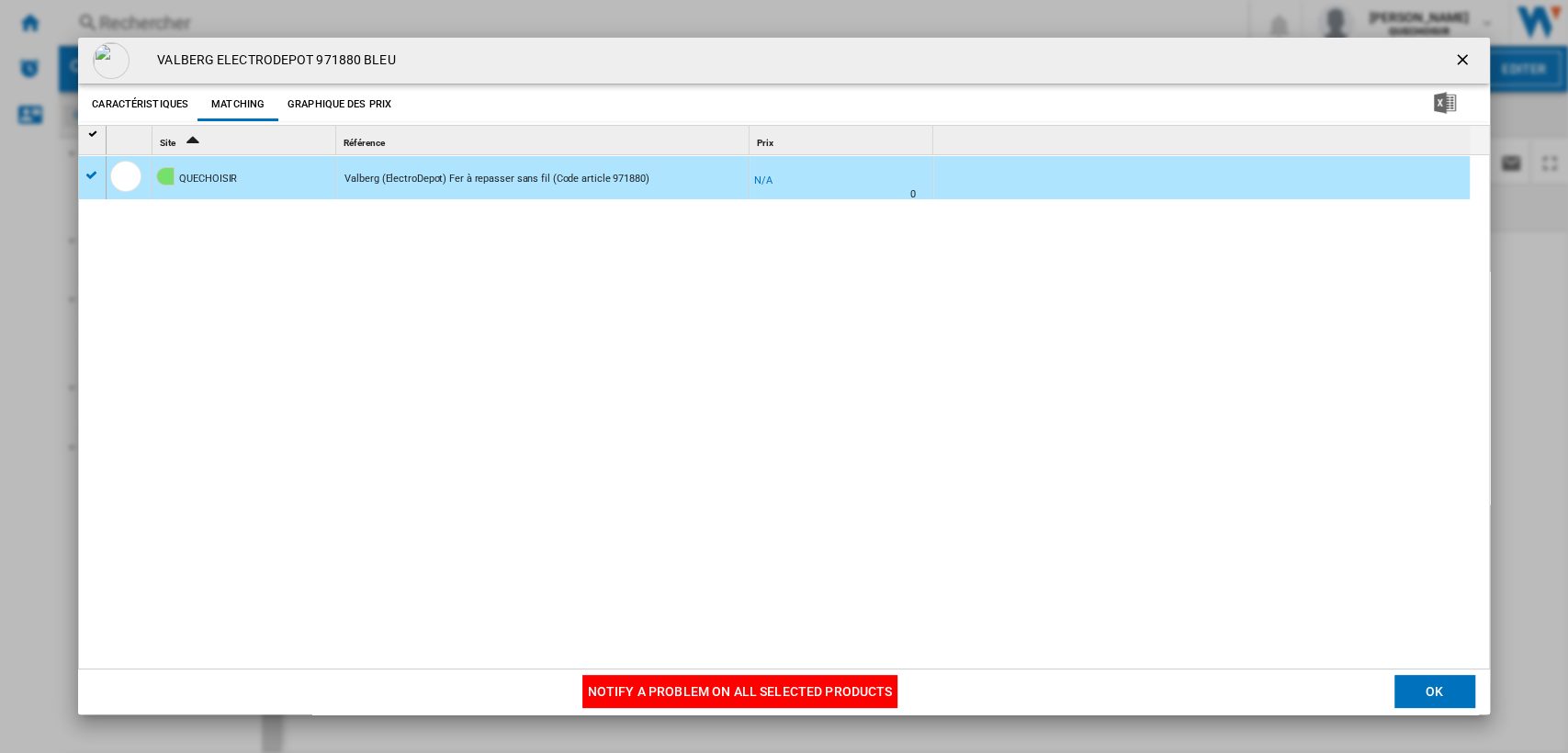
click at [641, 680] on button "Notify a problem on all selected products" at bounding box center [740, 692] width 316 height 33
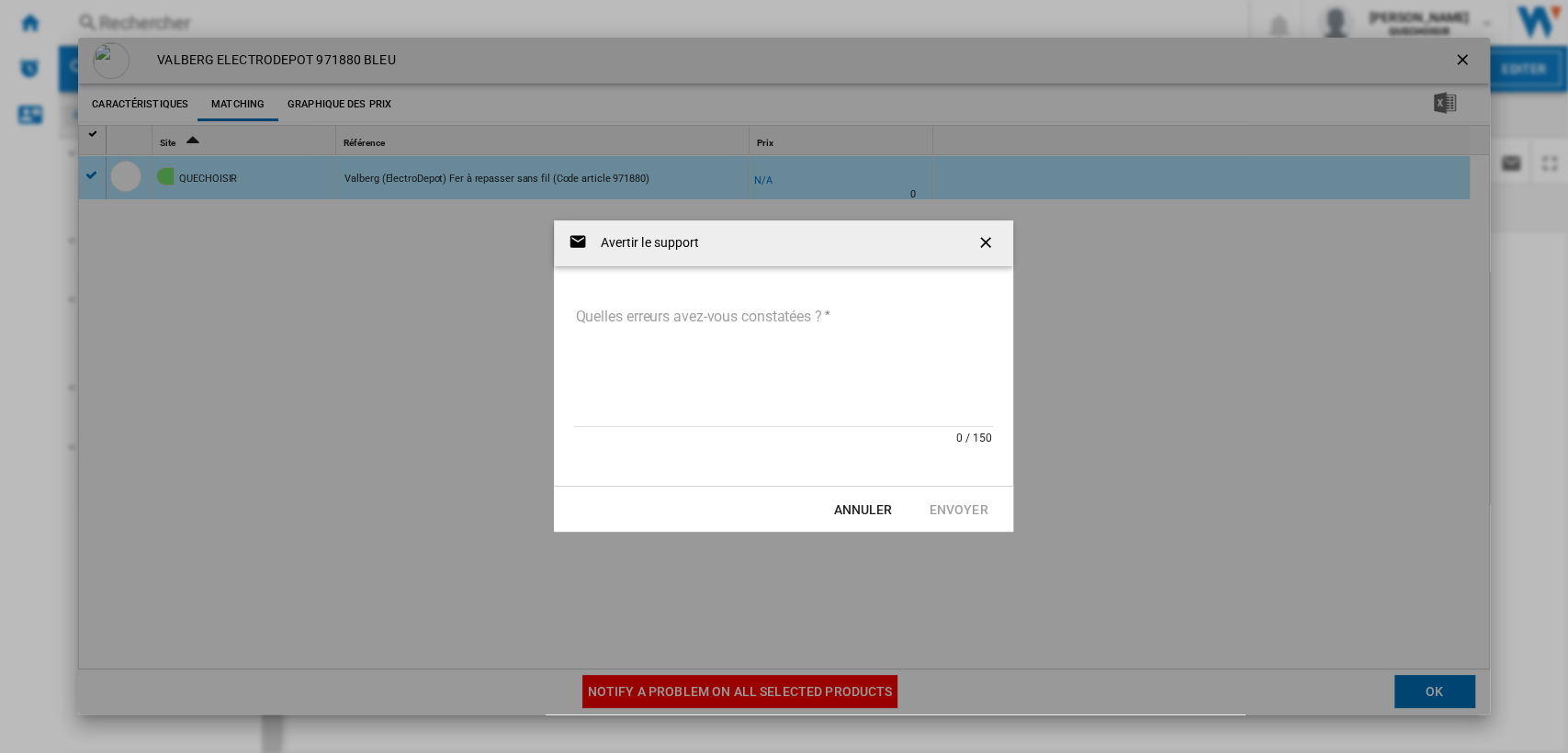
click at [749, 383] on textarea "Quelles erreurs avez-vous constatées ?" at bounding box center [783, 366] width 419 height 124
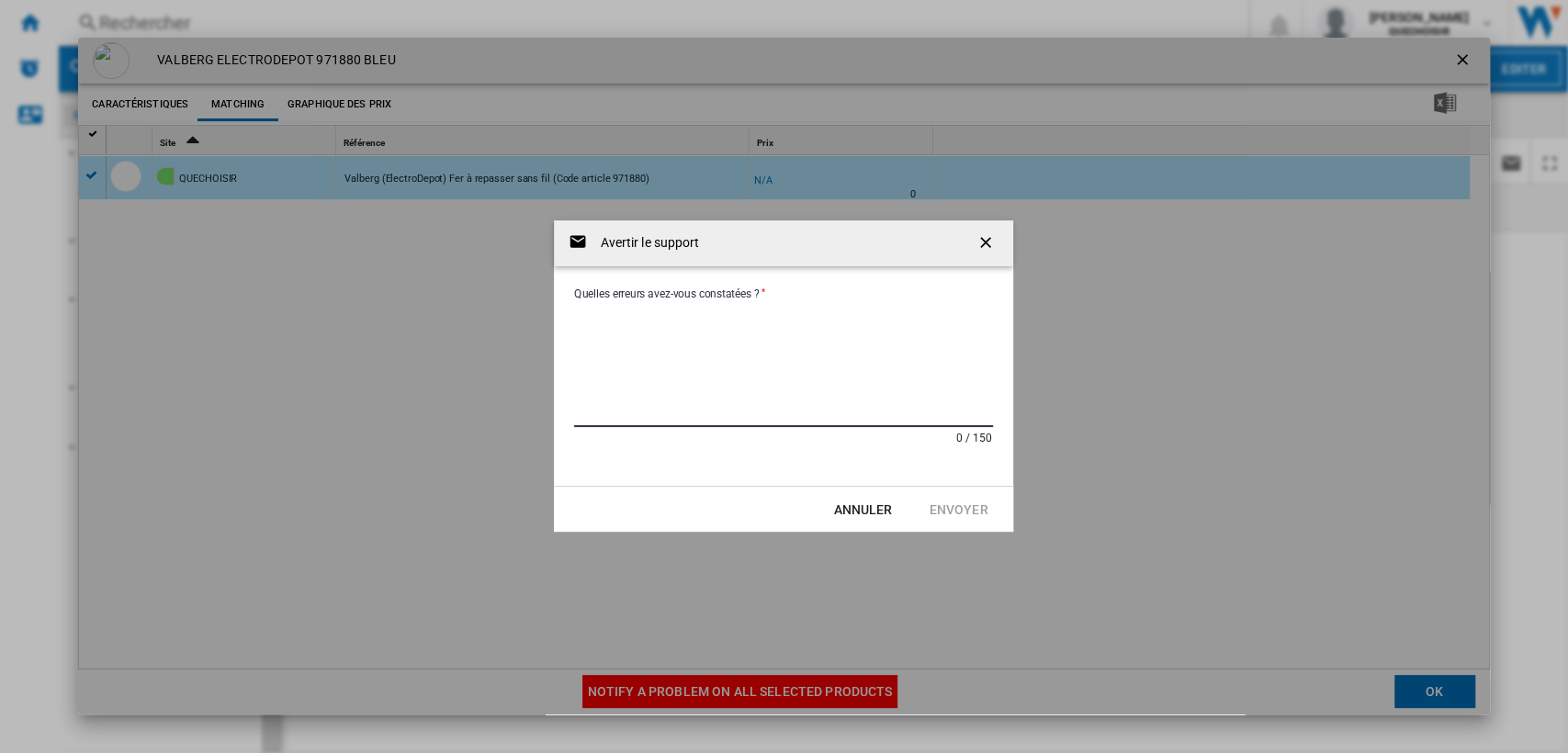
paste textarea "**********"
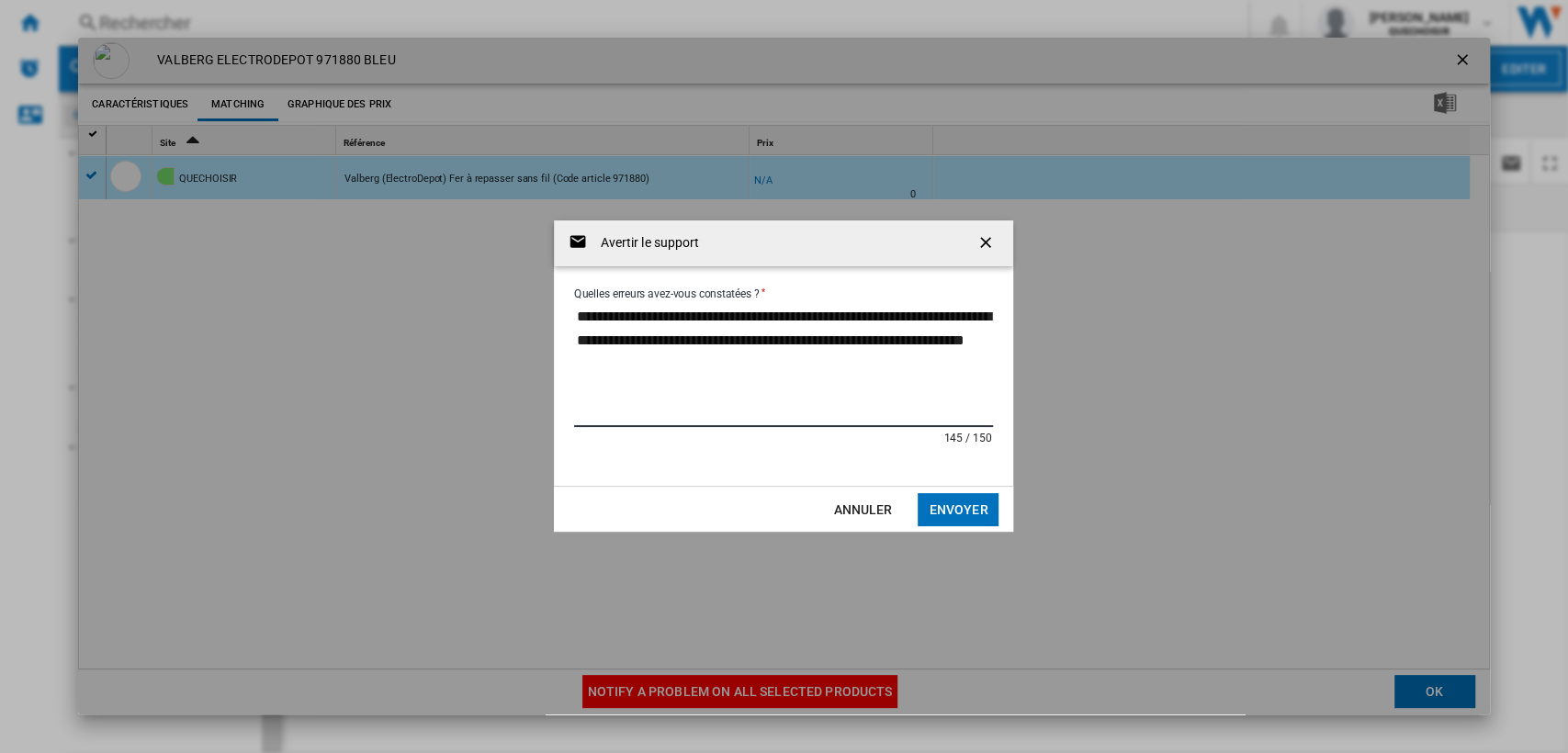
click at [751, 367] on textarea "**********" at bounding box center [783, 366] width 419 height 124
type textarea "**********"
click at [949, 516] on button "Envoyer" at bounding box center [957, 509] width 81 height 33
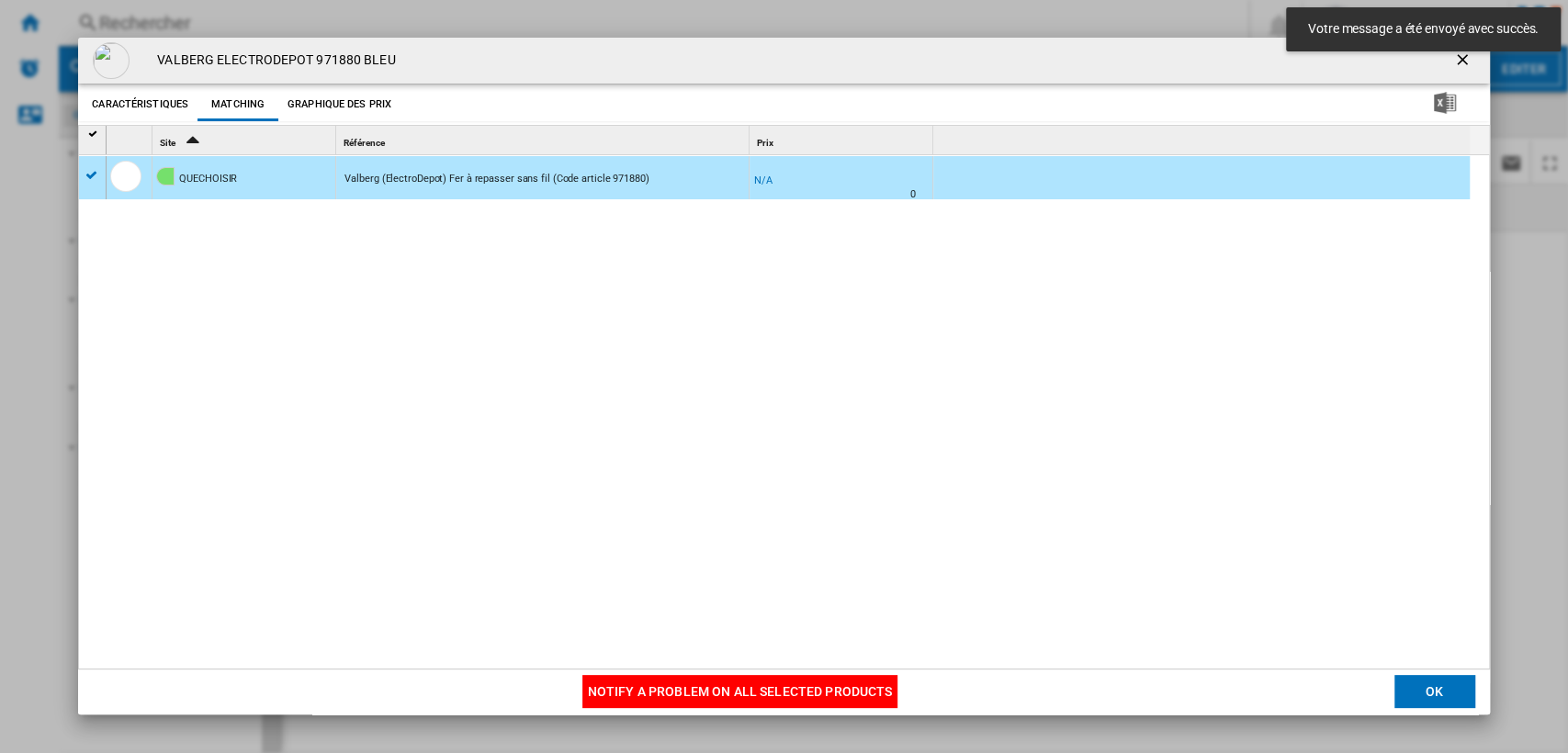
click at [1462, 61] on ng-md-icon "getI18NText('BUTTONS.CLOSE_DIALOG')" at bounding box center [1463, 61] width 22 height 22
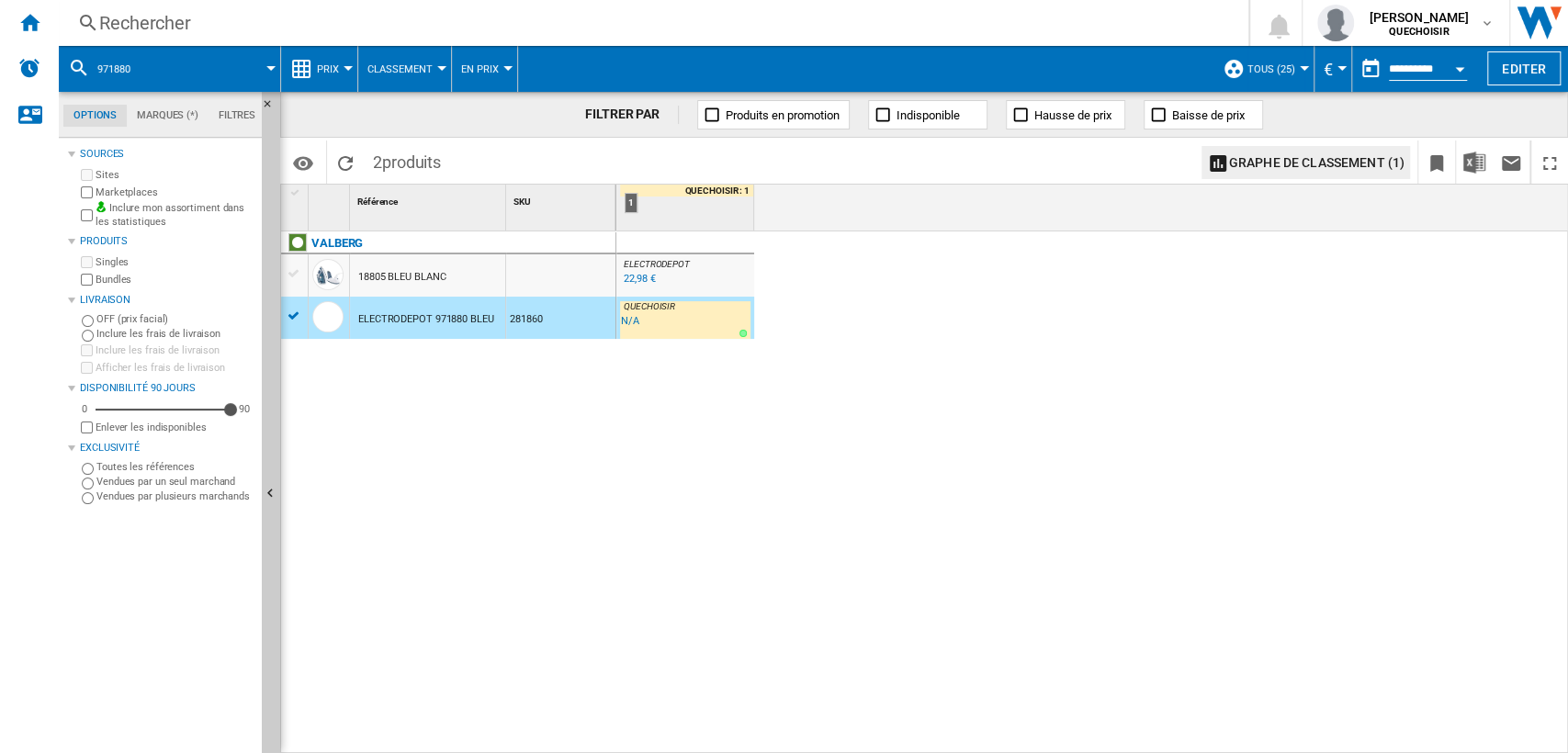
click at [507, 24] on div "Rechercher" at bounding box center [649, 23] width 1101 height 26
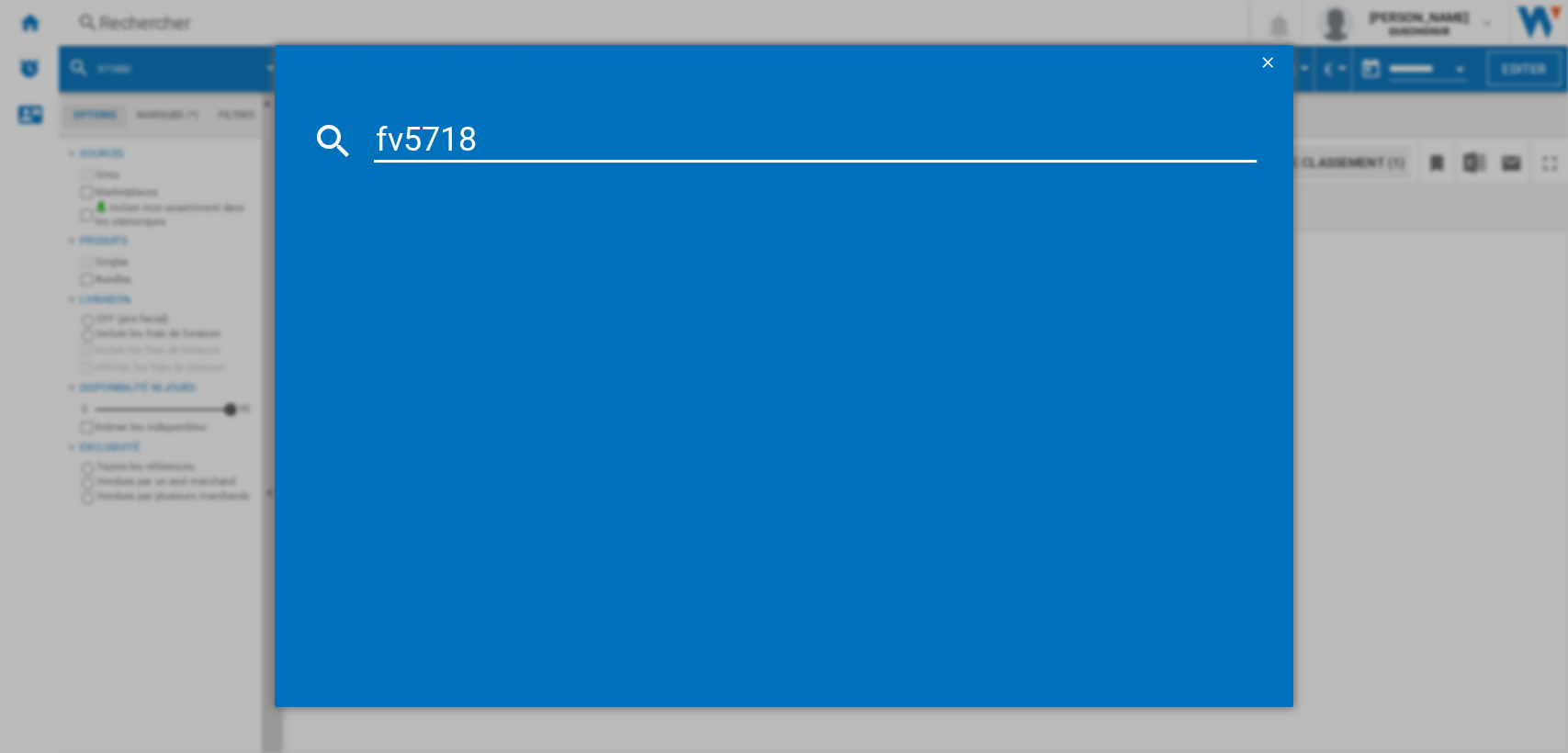
type input "fv5718"
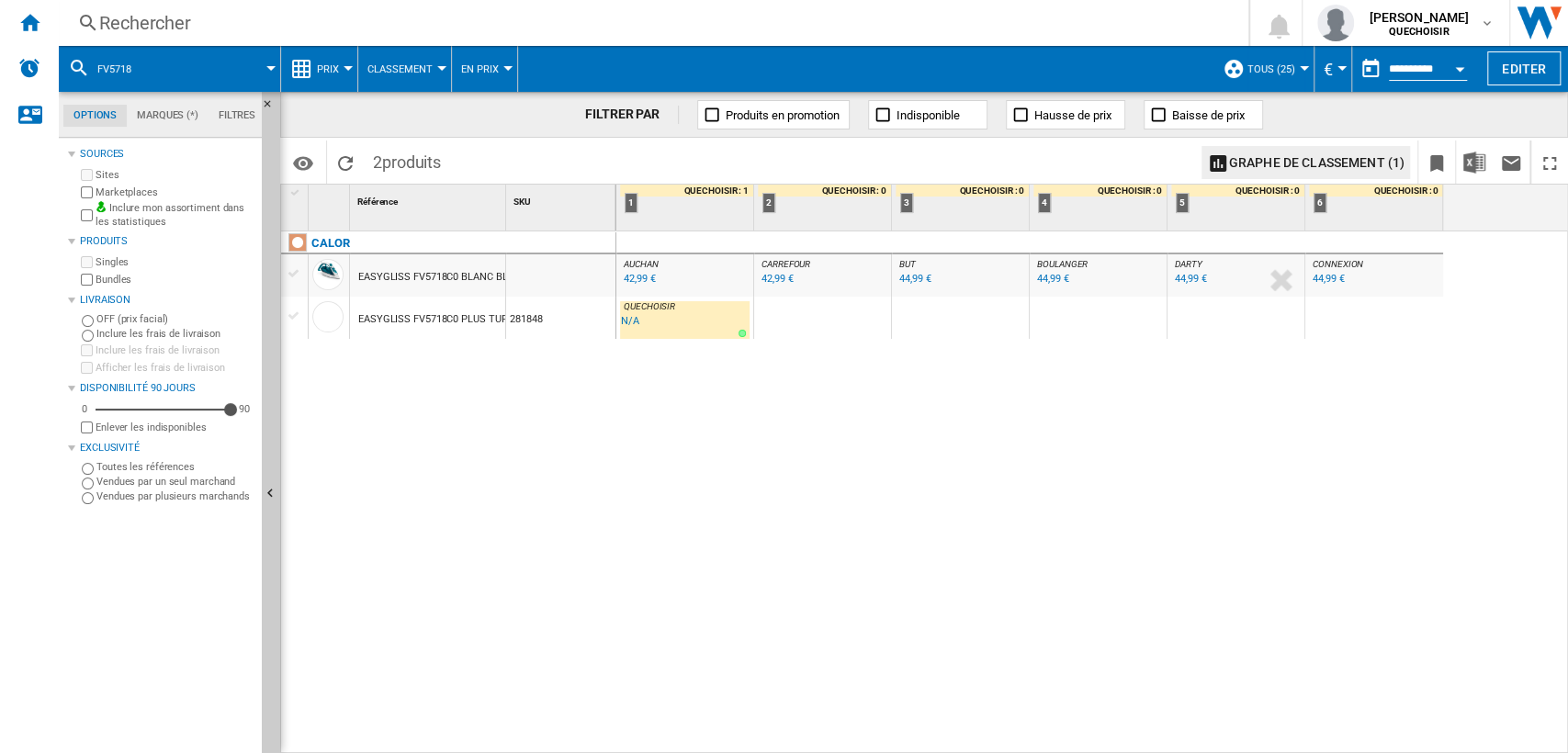
click at [302, 269] on div at bounding box center [294, 273] width 19 height 16
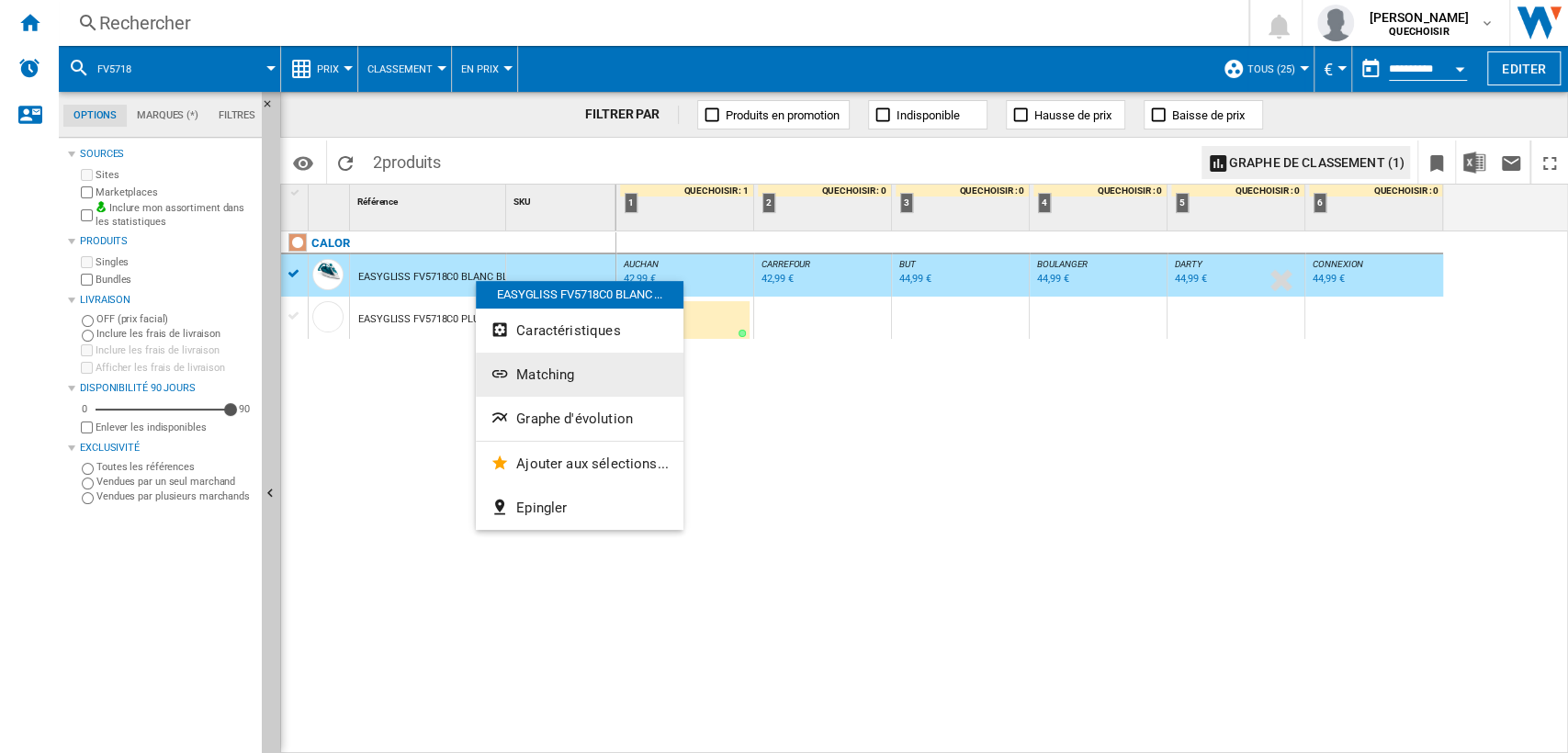
click at [507, 372] on ng-md-icon "Matching" at bounding box center [500, 375] width 22 height 22
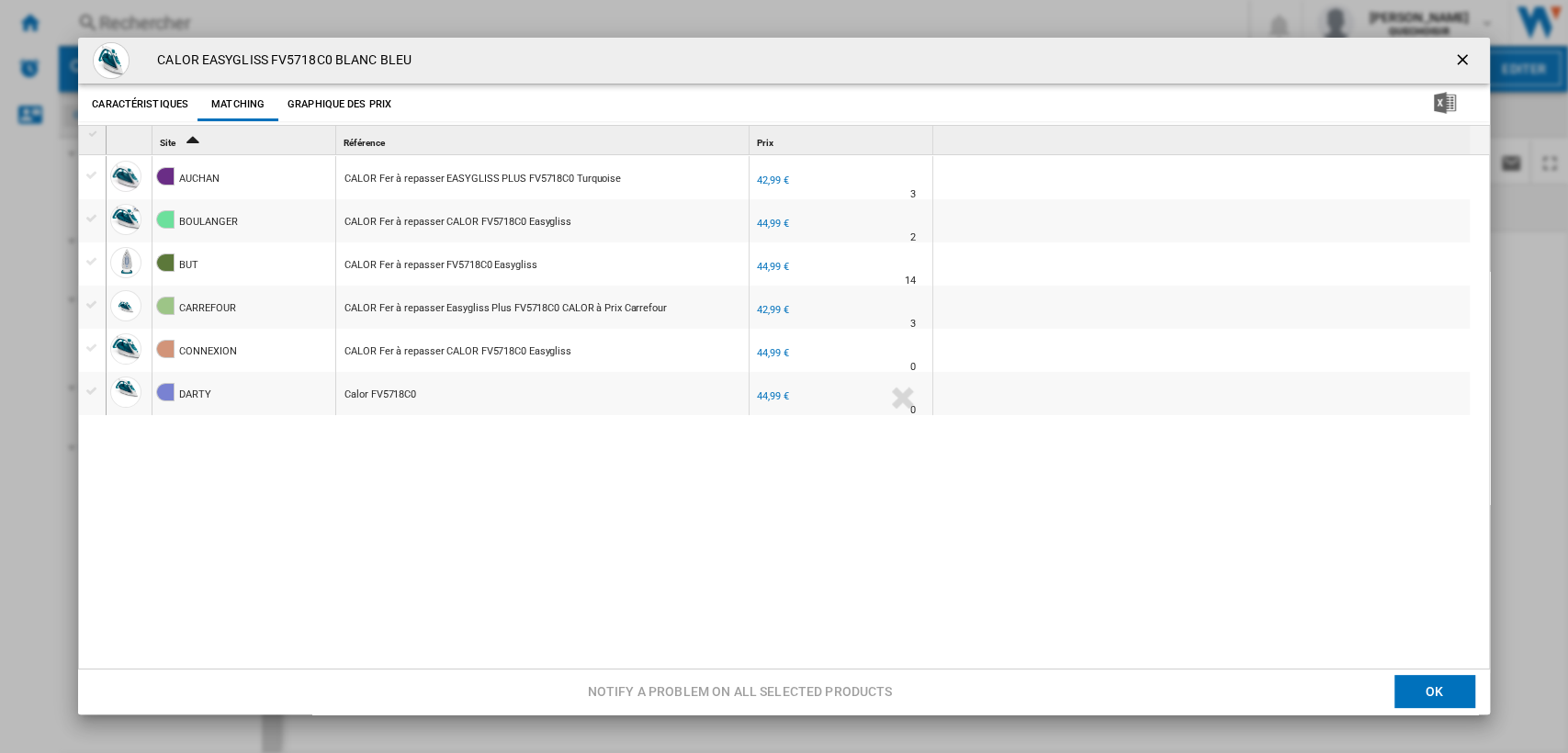
click at [92, 129] on div "Product popup" at bounding box center [94, 134] width 15 height 13
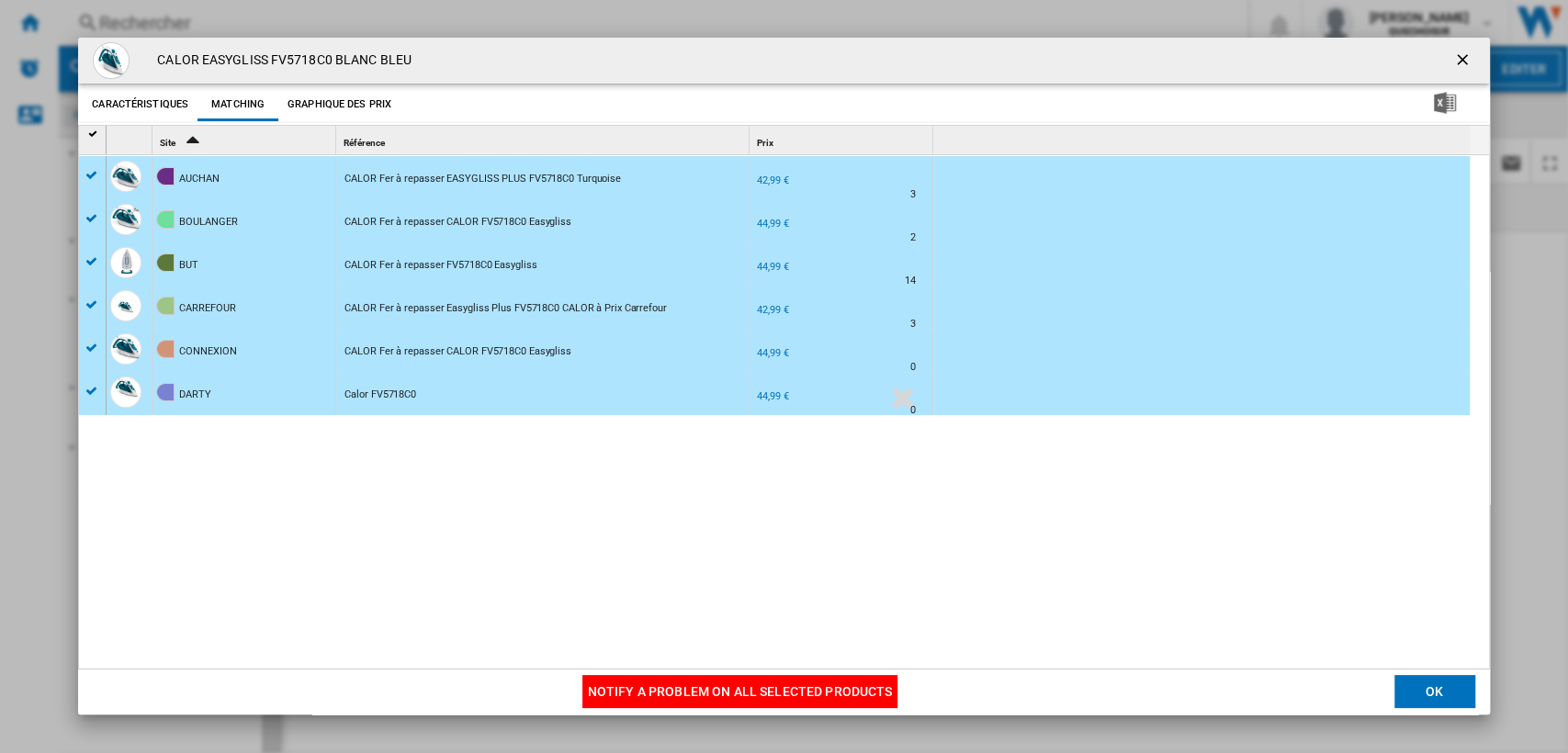
click at [669, 683] on button "Notify a problem on all selected products" at bounding box center [740, 692] width 316 height 33
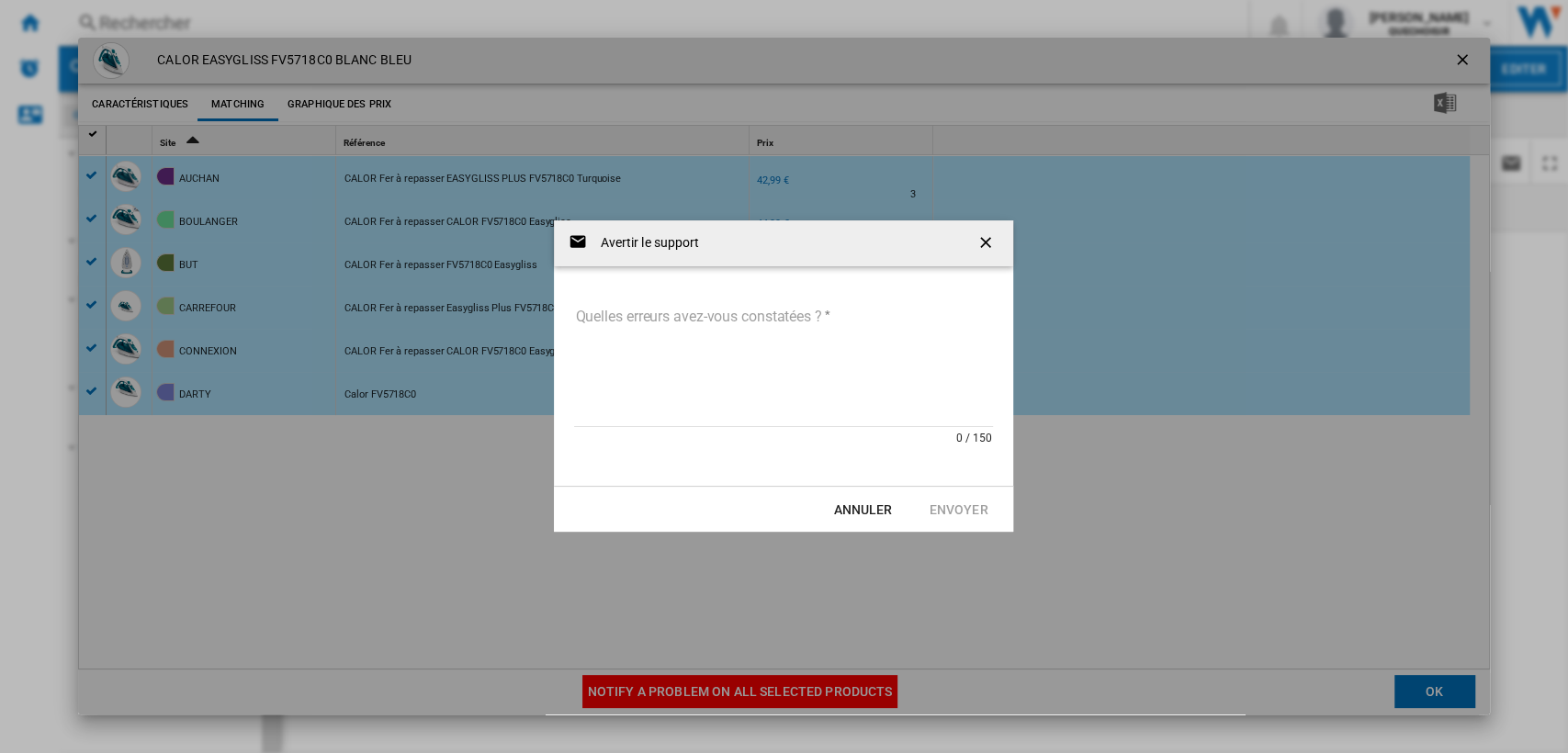
click at [674, 416] on textarea "Quelles erreurs avez-vous constatées ?" at bounding box center [783, 366] width 419 height 124
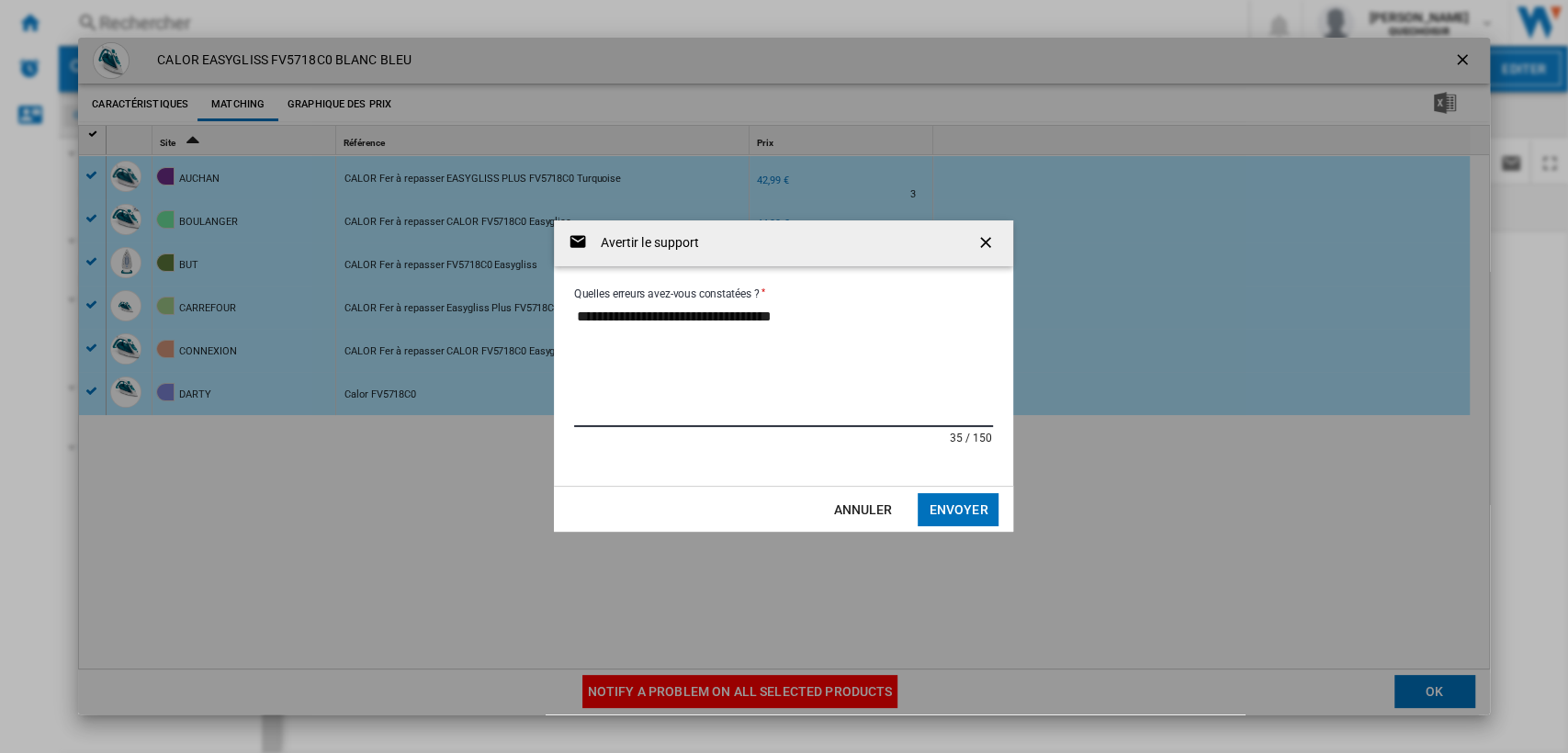
paste textarea "********"
click at [949, 336] on textarea "**********" at bounding box center [783, 366] width 419 height 124
type textarea "**********"
click at [956, 498] on button "Envoyer" at bounding box center [957, 509] width 81 height 33
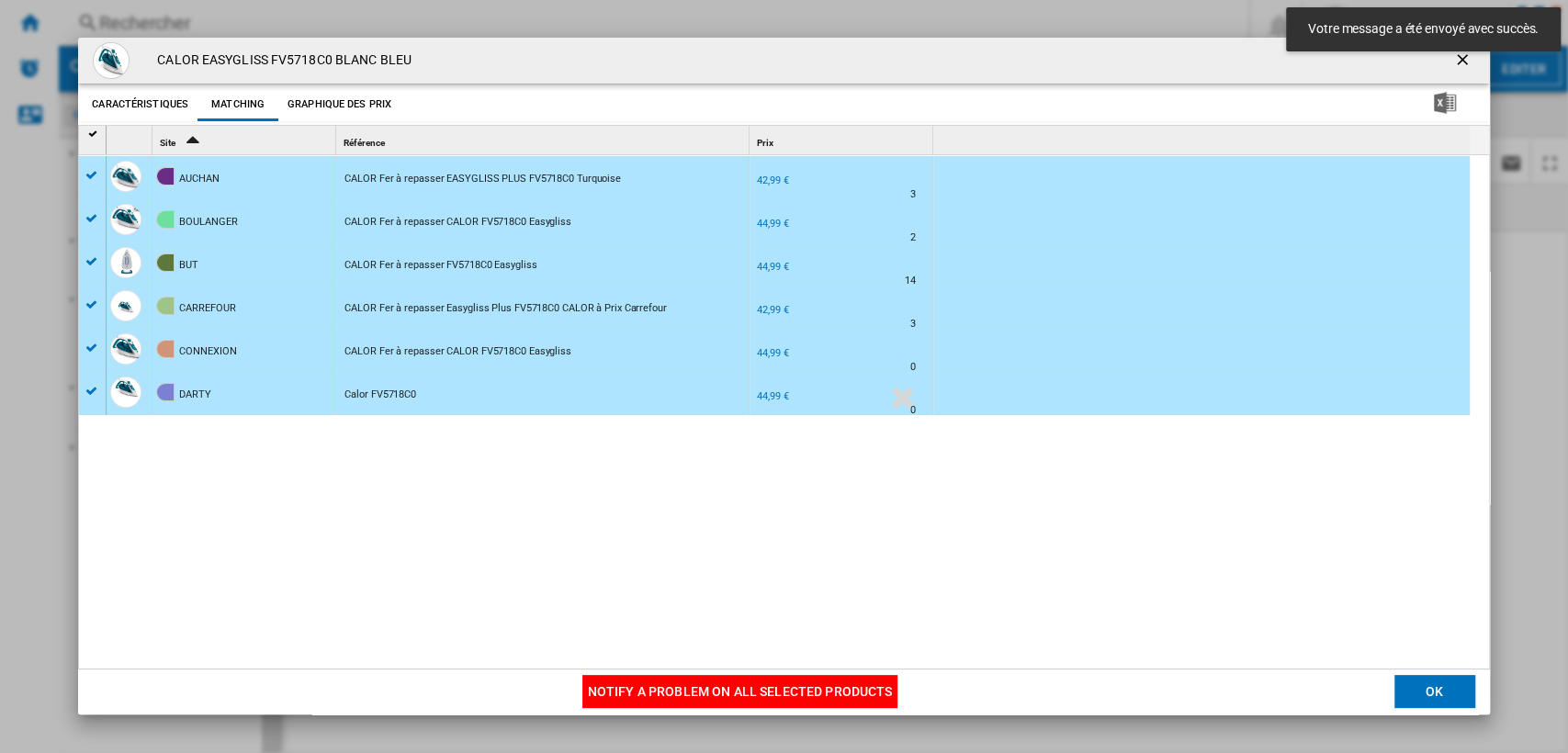
click at [1457, 58] on md-toast "Votre message a été envoyé avec succès." at bounding box center [1423, 30] width 289 height 59
click at [1453, 66] on ng-md-icon "getI18NText('BUTTONS.CLOSE_DIALOG')" at bounding box center [1463, 61] width 22 height 22
